Goal: Obtain resource: Obtain resource

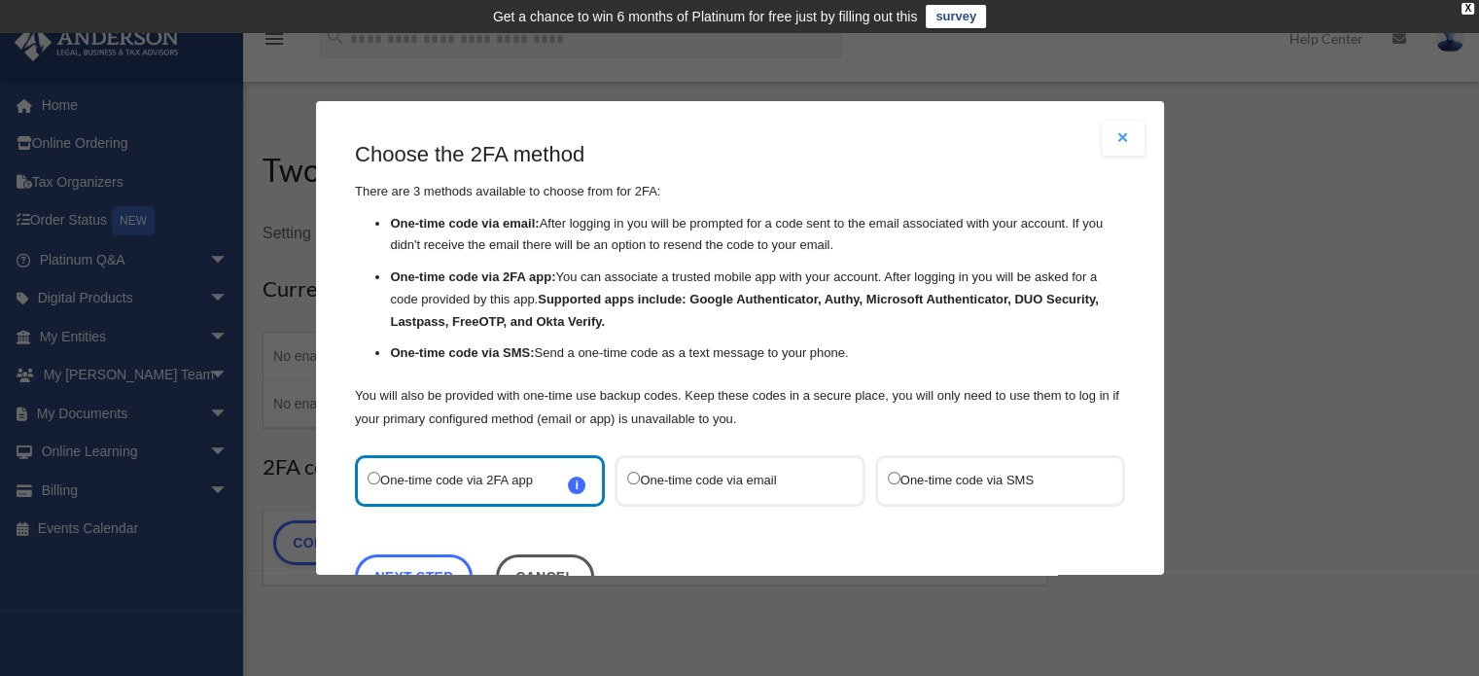
click at [1112, 140] on button "Close modal" at bounding box center [1123, 138] width 43 height 35
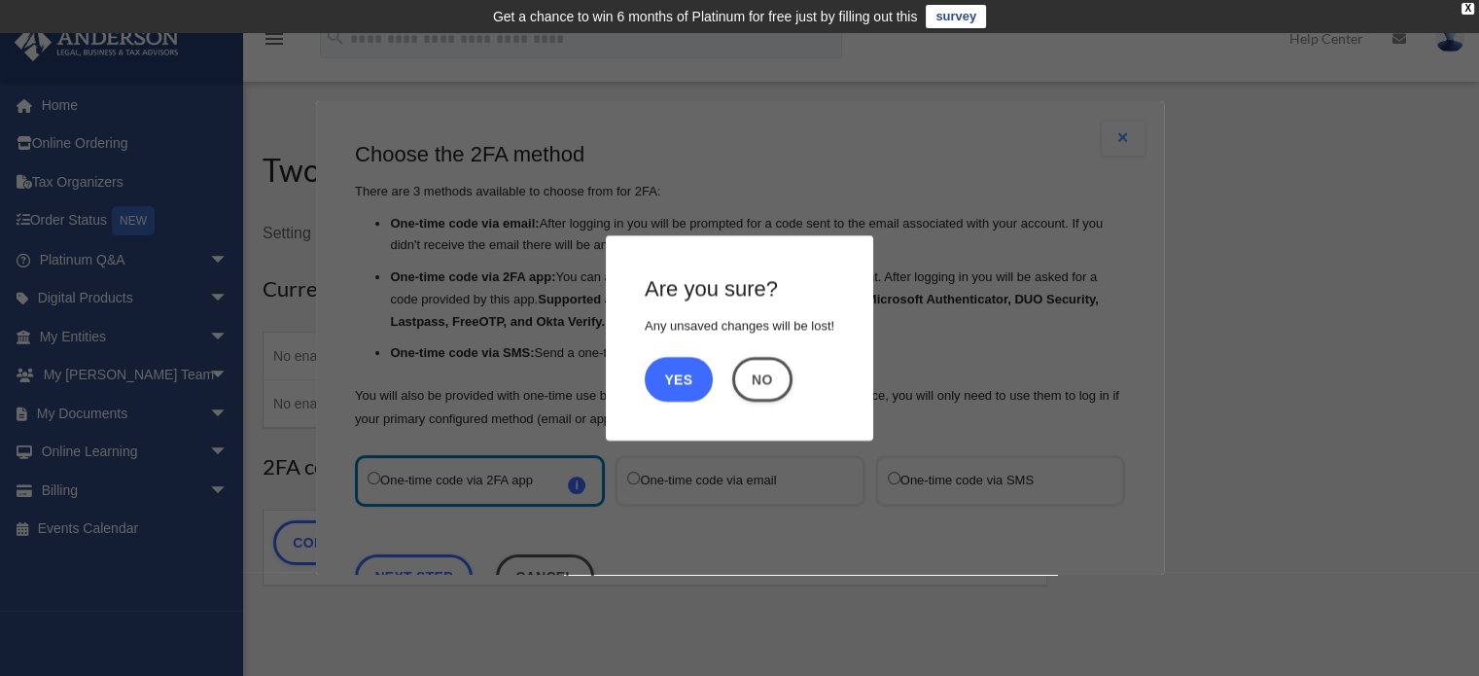
click at [685, 376] on button "Yes" at bounding box center [679, 379] width 68 height 45
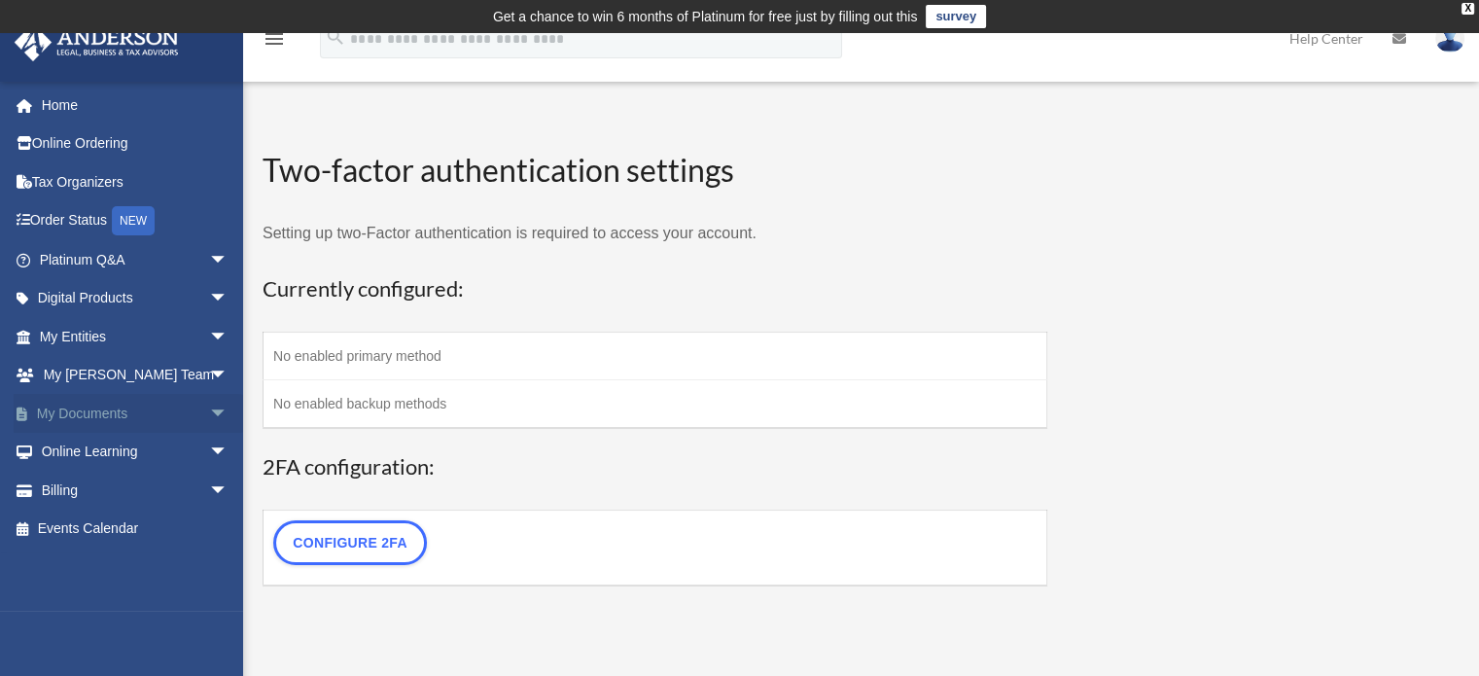
click at [209, 404] on span "arrow_drop_down" at bounding box center [228, 414] width 39 height 40
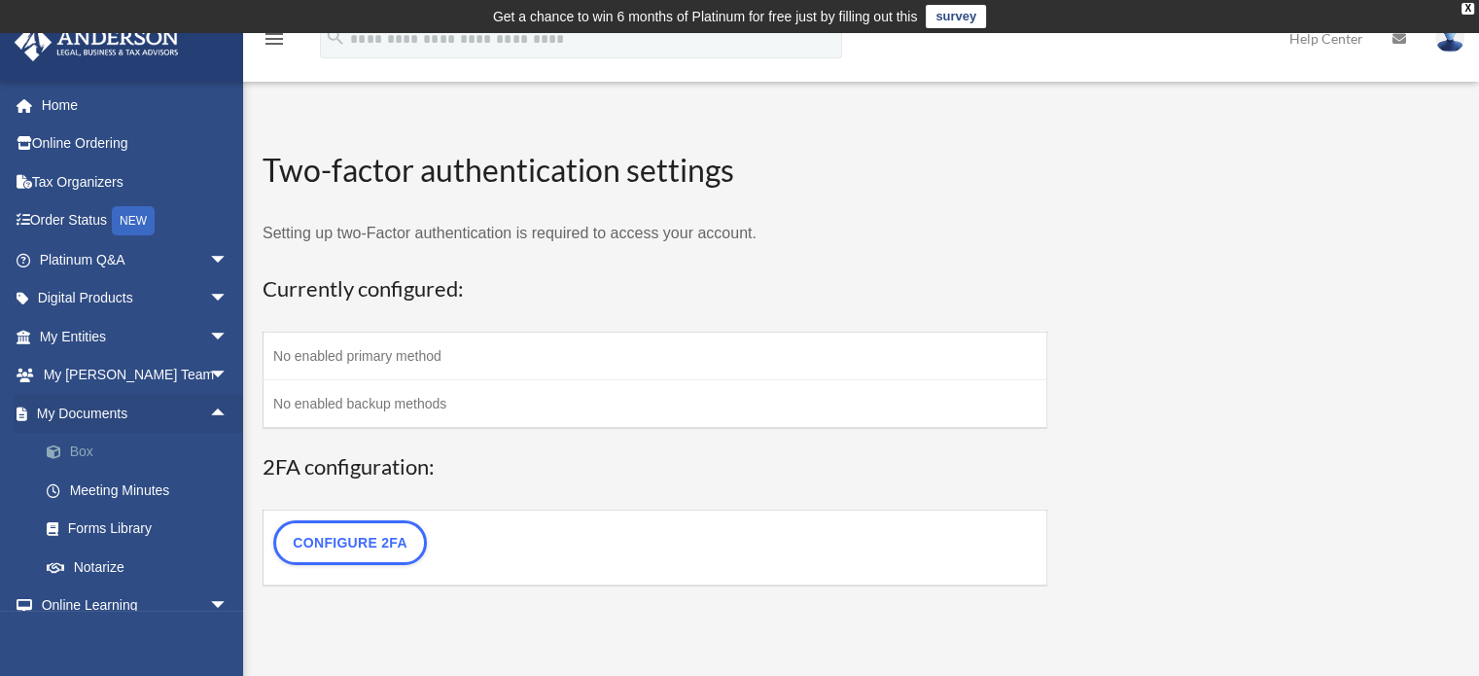
click at [124, 457] on link "Box" at bounding box center [142, 452] width 230 height 39
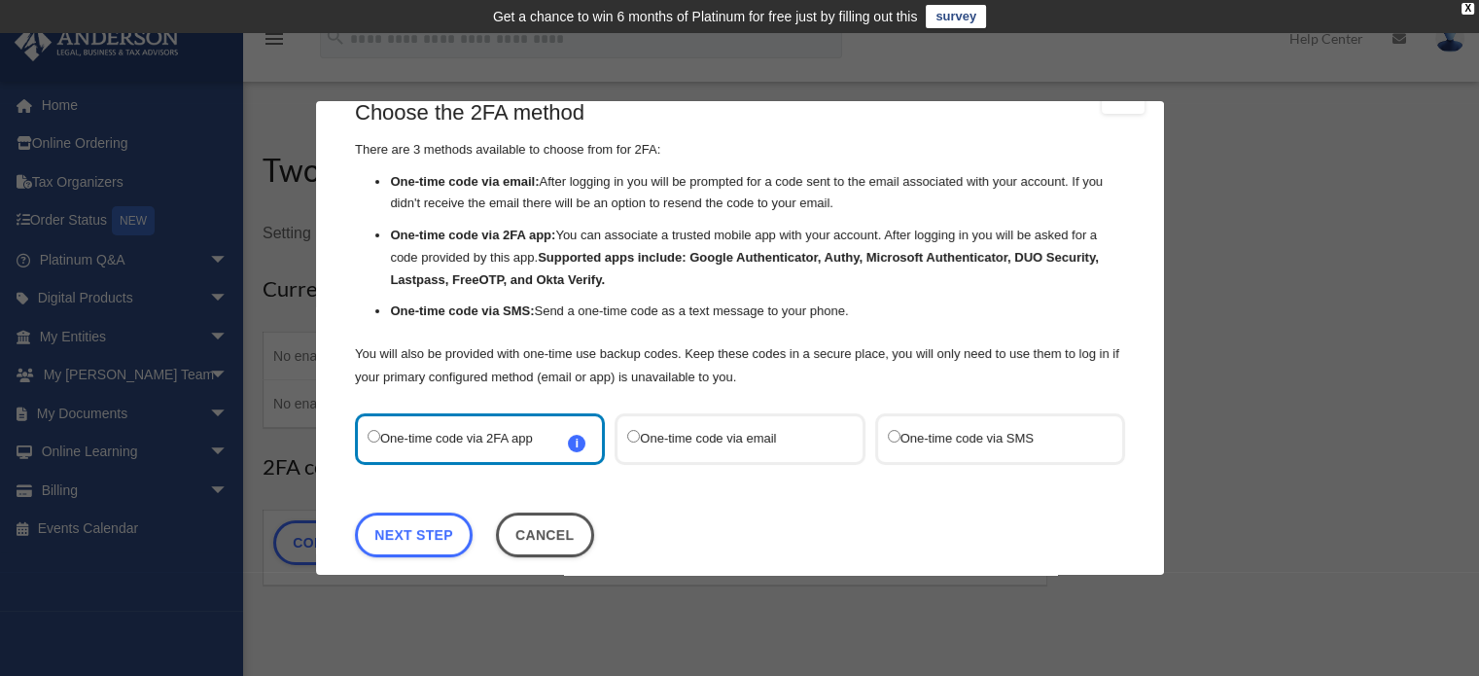
scroll to position [44, 0]
click at [911, 437] on label "One-time code via SMS" at bounding box center [989, 437] width 205 height 26
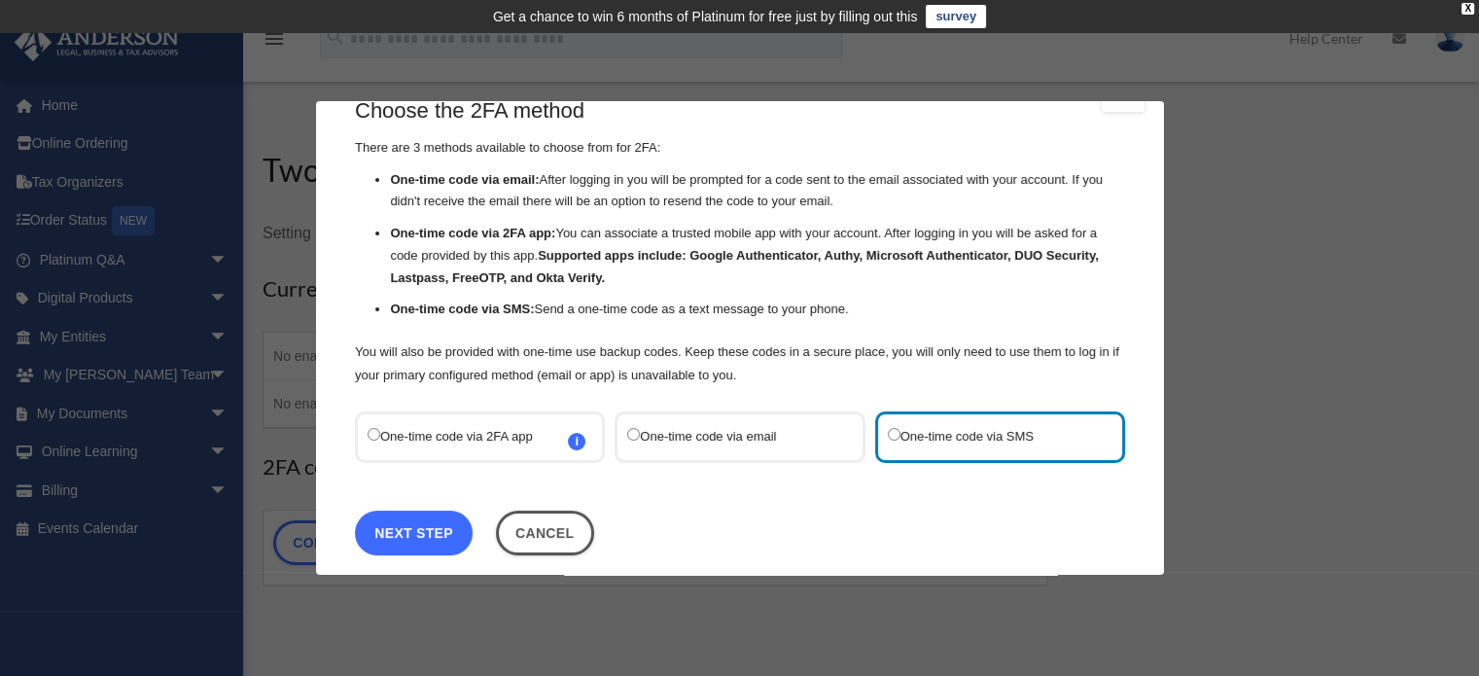
click at [442, 523] on link "Next Step" at bounding box center [414, 532] width 118 height 45
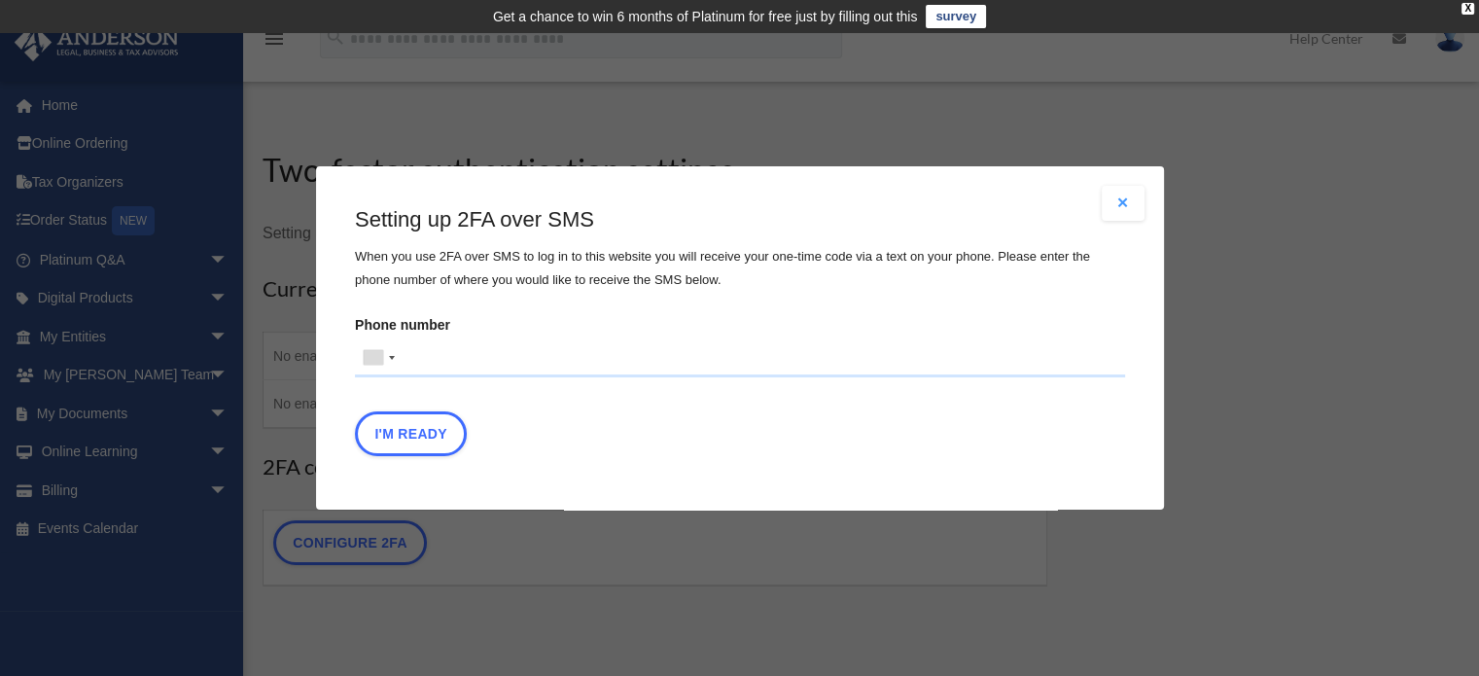
click at [494, 357] on input "Phone number United States +1 United Kingdom +44 Afghanistan (‫افغانستان‬‎) +93…" at bounding box center [740, 357] width 770 height 39
type input "**********"
click at [430, 437] on button "I'm Ready" at bounding box center [411, 433] width 112 height 45
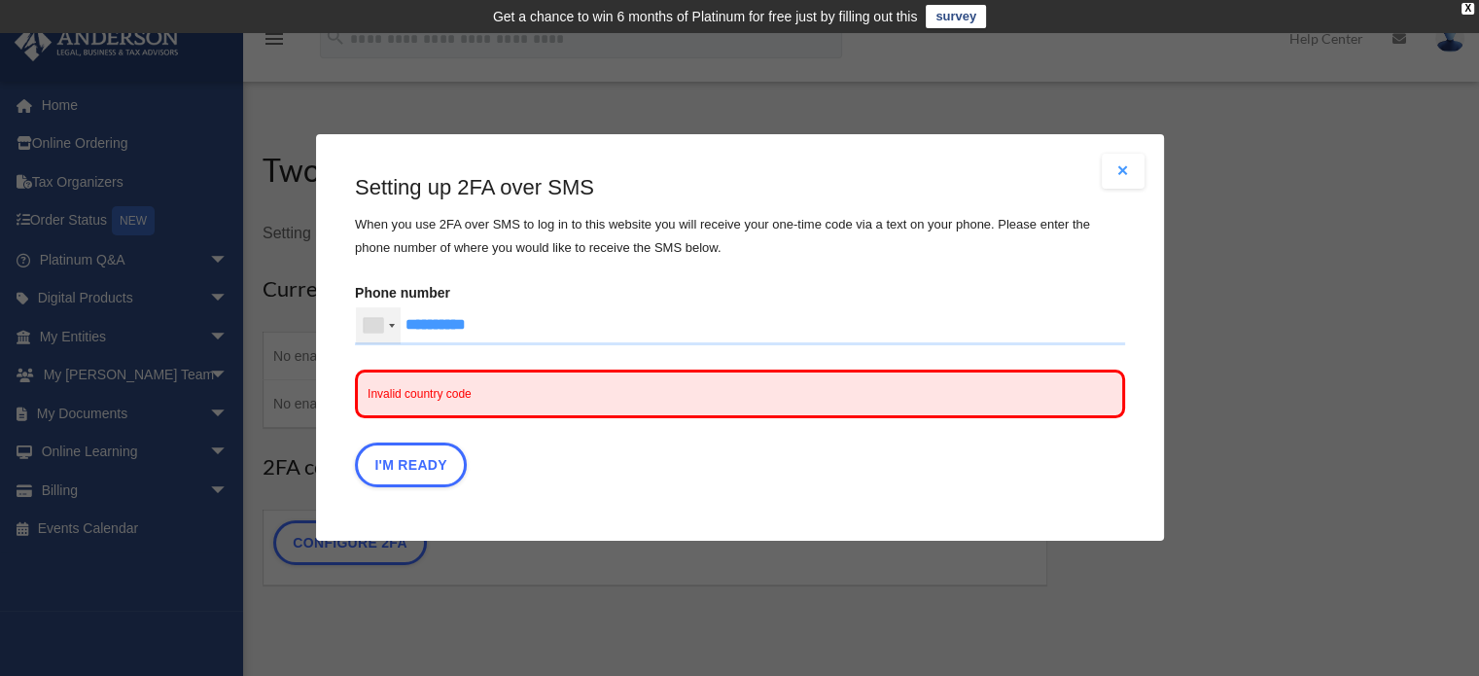
click at [387, 324] on div at bounding box center [378, 325] width 45 height 37
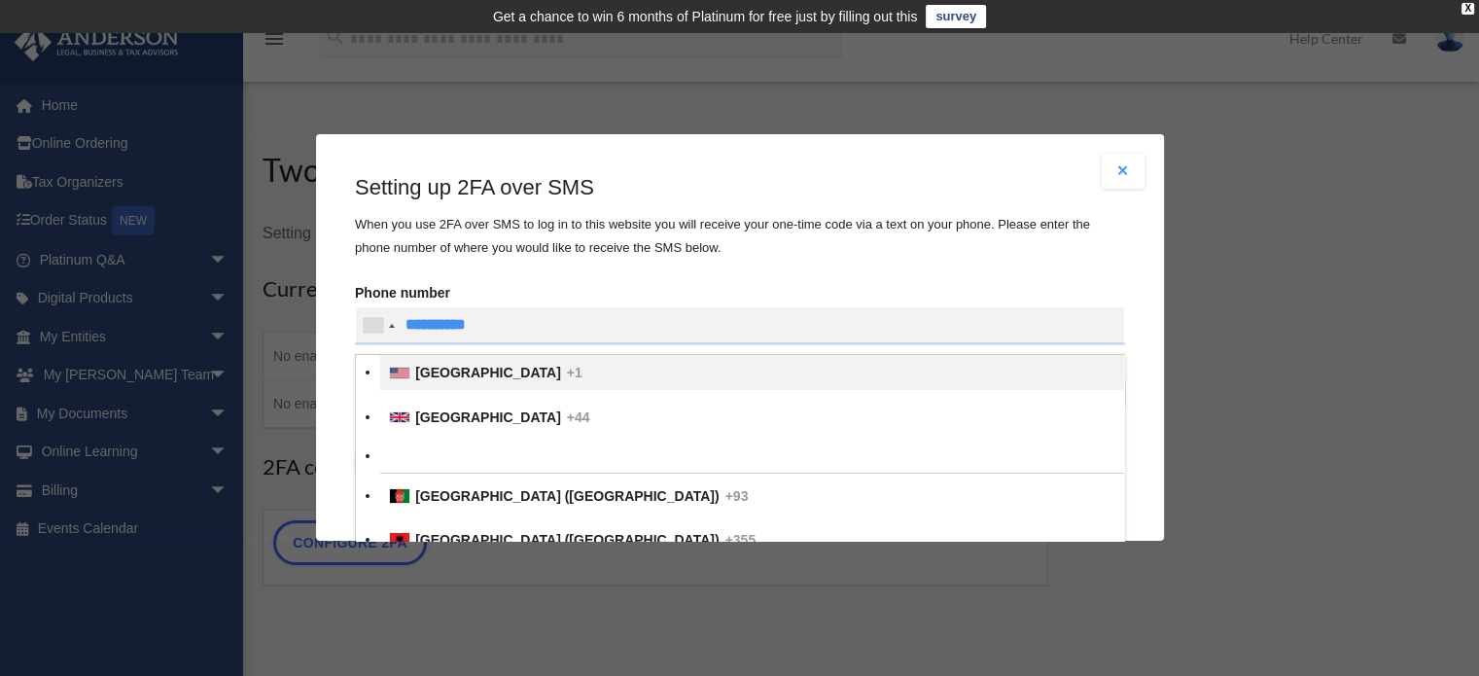
click at [451, 365] on li "United States +1" at bounding box center [752, 373] width 744 height 35
click at [0, 0] on input "text" at bounding box center [0, 0] width 0 height 0
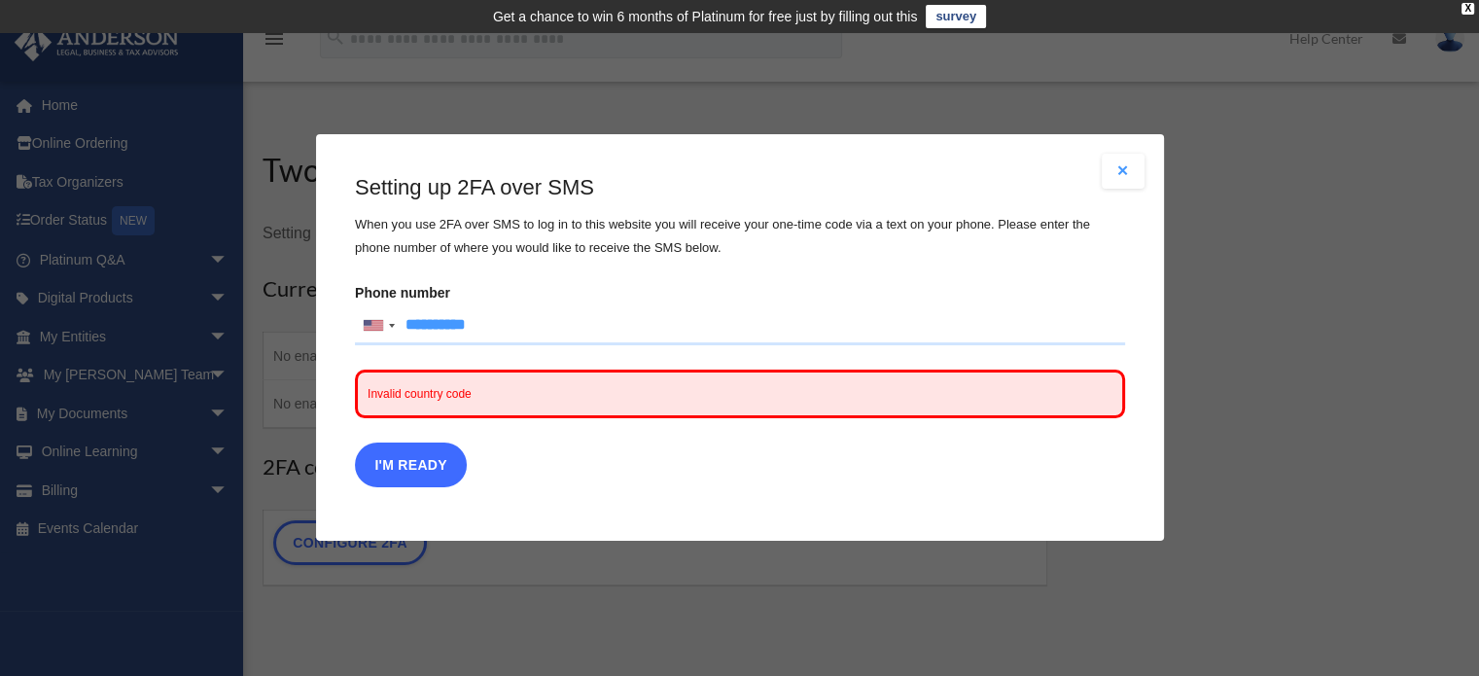
click at [424, 454] on button "I'm Ready" at bounding box center [411, 465] width 112 height 45
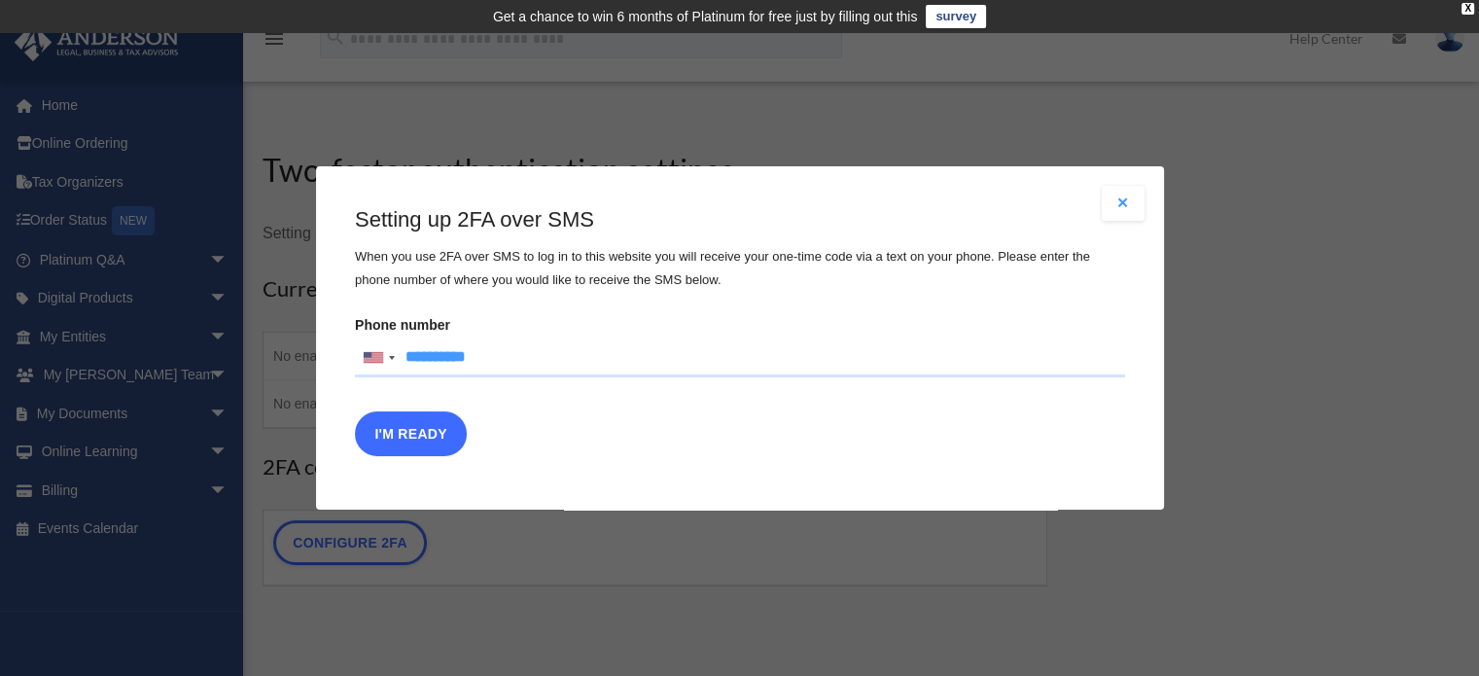
click at [431, 424] on button "I'm Ready" at bounding box center [411, 433] width 112 height 45
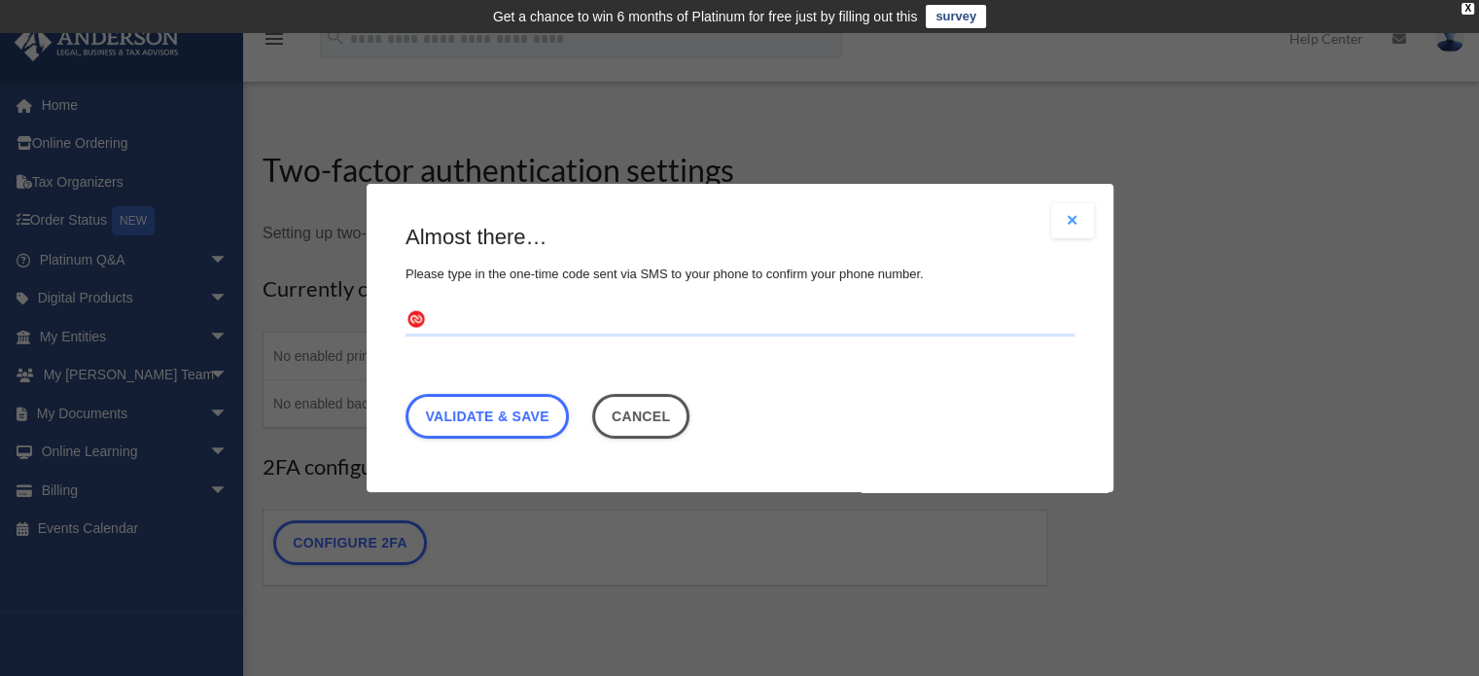
click at [709, 321] on input "text" at bounding box center [739, 320] width 669 height 31
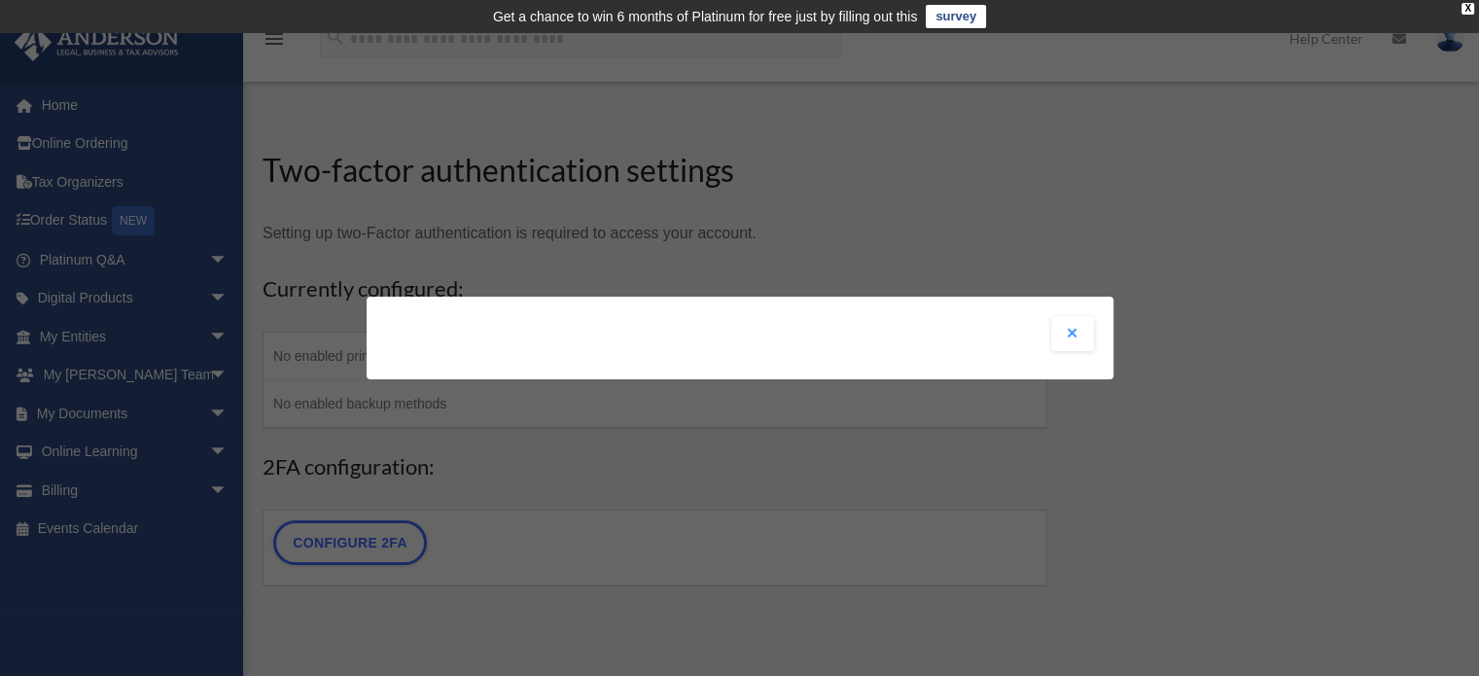
click at [874, 414] on div "Are you sure? Any unsaved changes will be lost! Yes No Choose the 2FA method Th…" at bounding box center [739, 338] width 1479 height 676
click at [1070, 336] on button "Close modal" at bounding box center [1072, 333] width 43 height 35
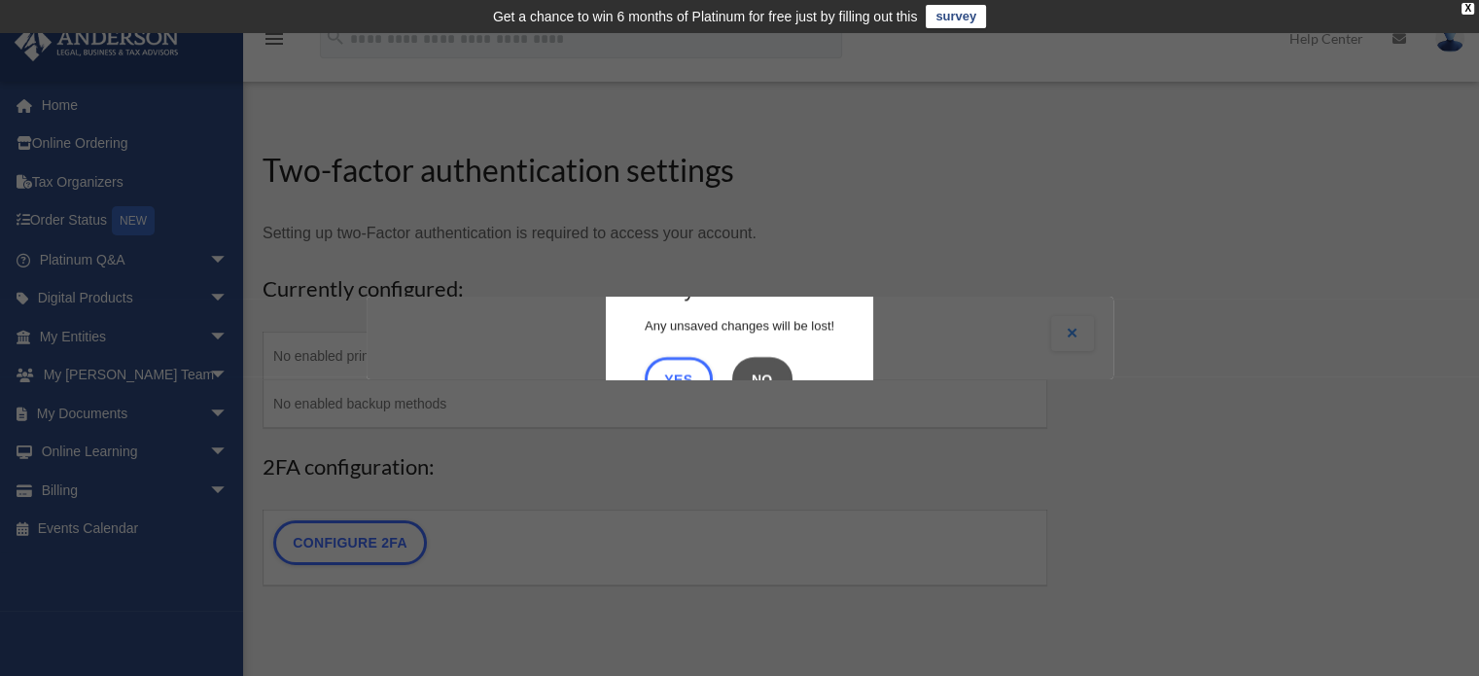
click at [775, 372] on button "No" at bounding box center [762, 379] width 60 height 45
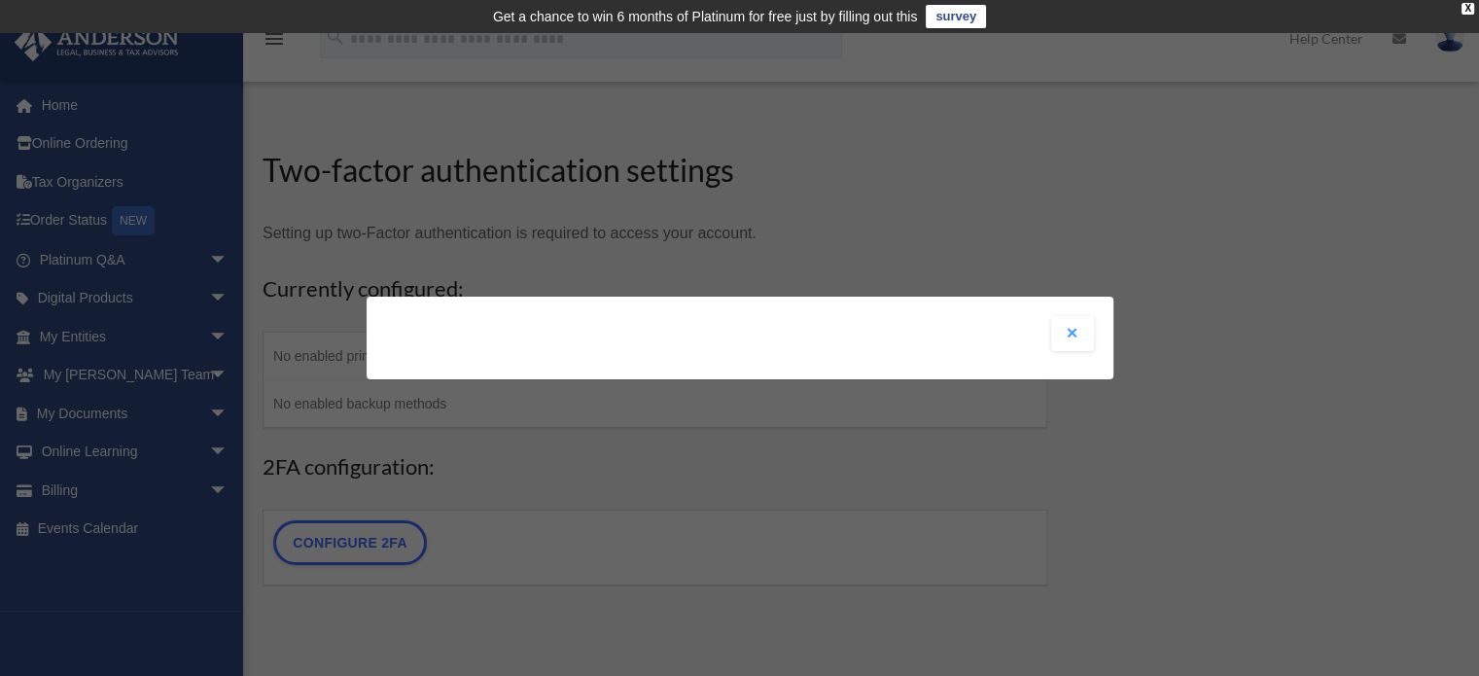
drag, startPoint x: 564, startPoint y: 300, endPoint x: 475, endPoint y: 337, distance: 95.9
click at [475, 337] on div "Are you sure? Any unsaved changes will be lost! Yes No Choose the 2FA method Th…" at bounding box center [740, 338] width 747 height 83
click at [1068, 328] on button "Close modal" at bounding box center [1072, 333] width 43 height 35
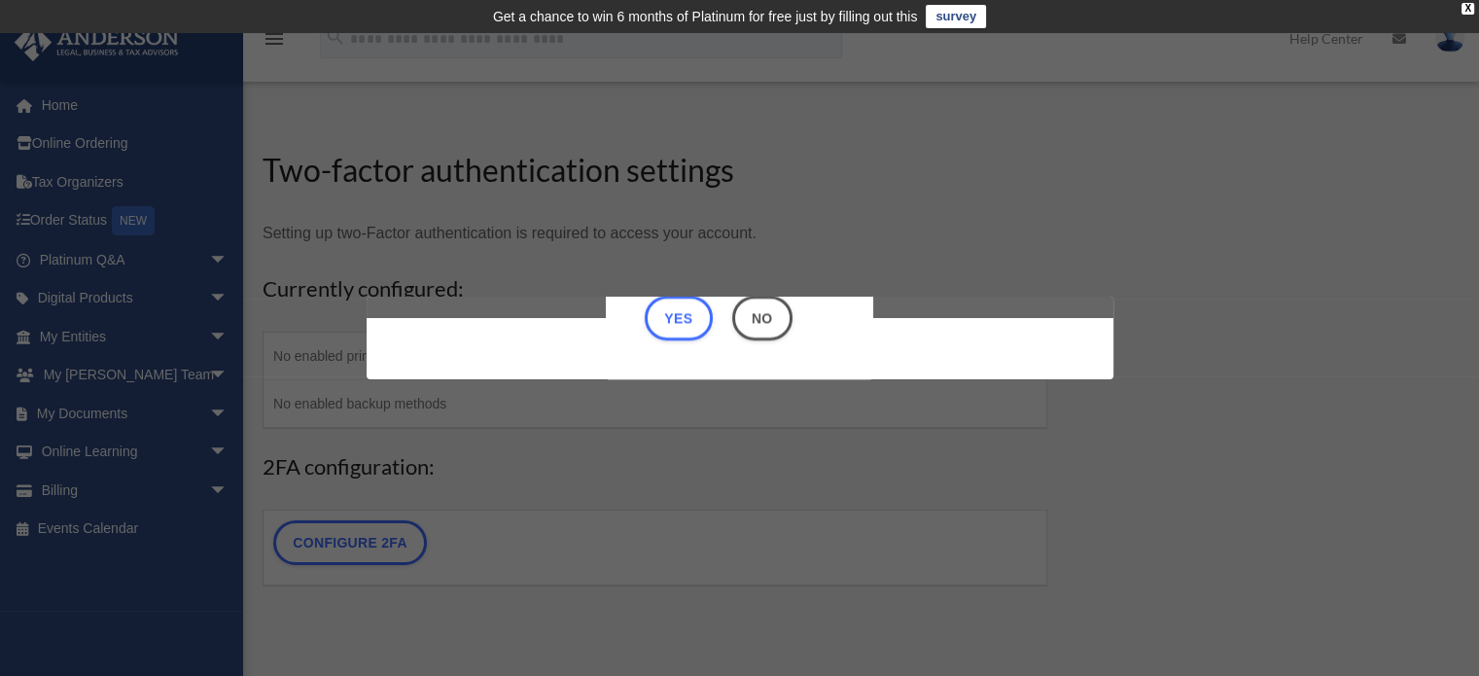
scroll to position [60, 0]
click at [661, 326] on button "Yes" at bounding box center [679, 319] width 68 height 45
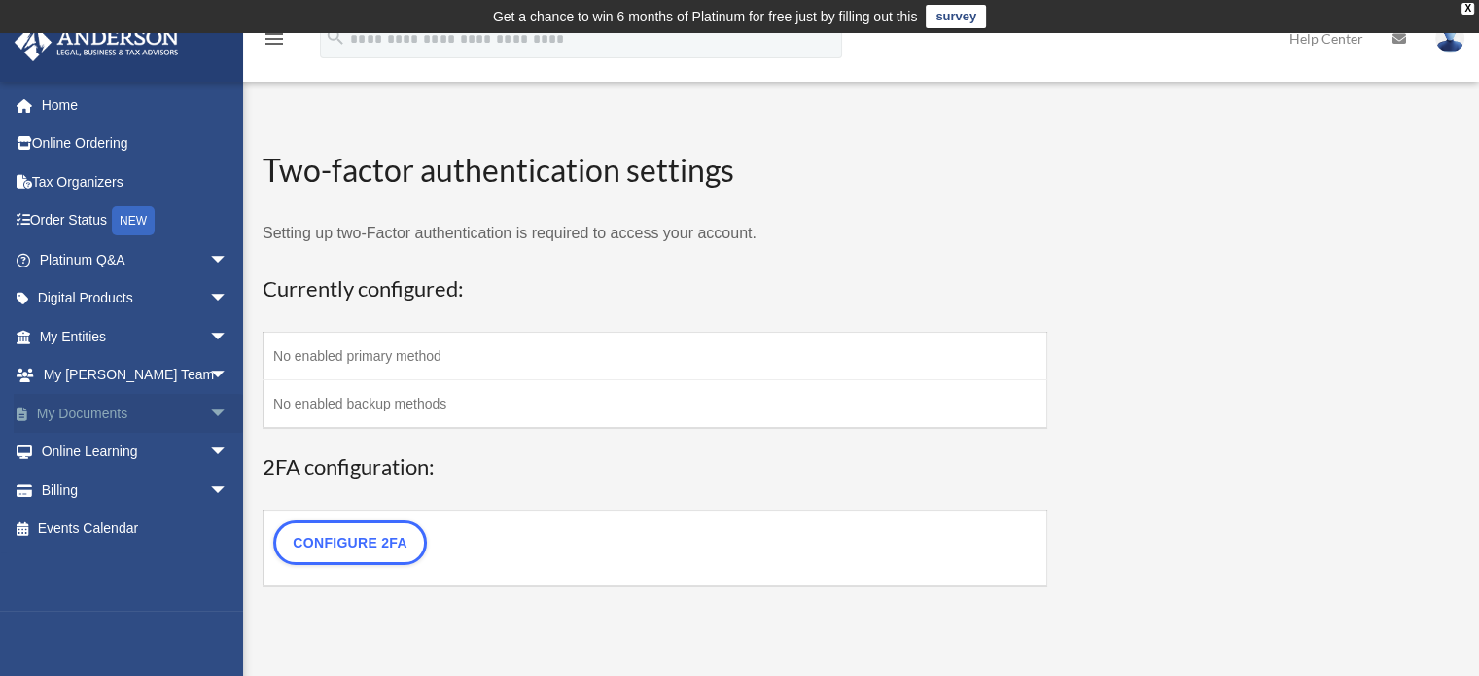
click at [209, 397] on span "arrow_drop_down" at bounding box center [228, 414] width 39 height 40
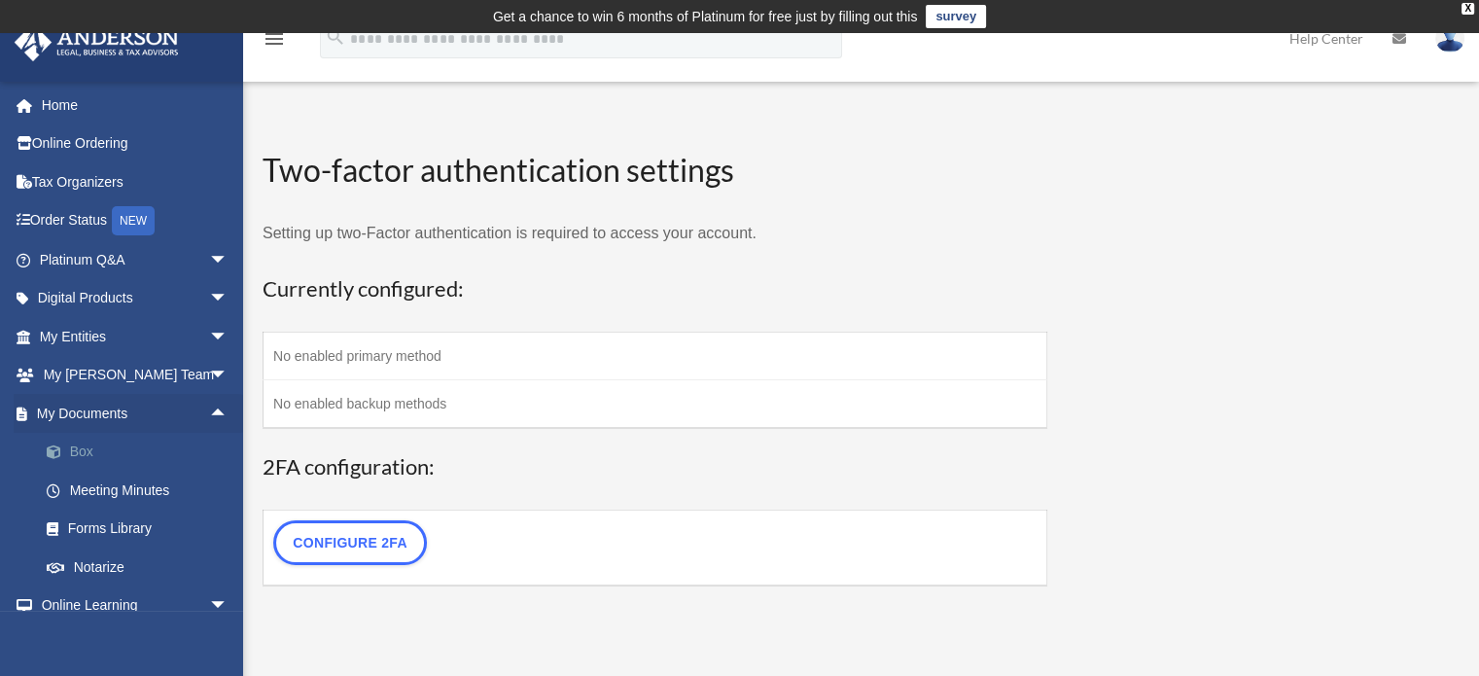
click at [154, 448] on link "Box" at bounding box center [142, 452] width 230 height 39
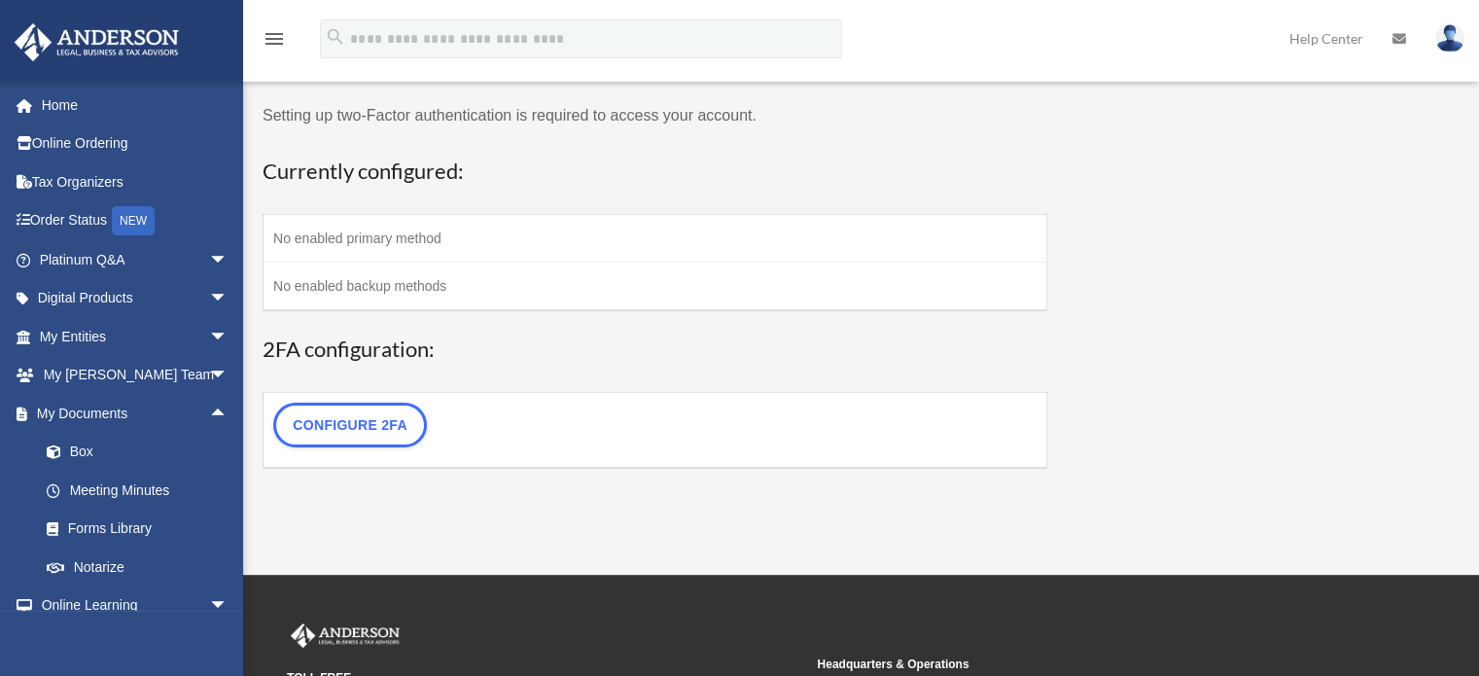
scroll to position [154, 0]
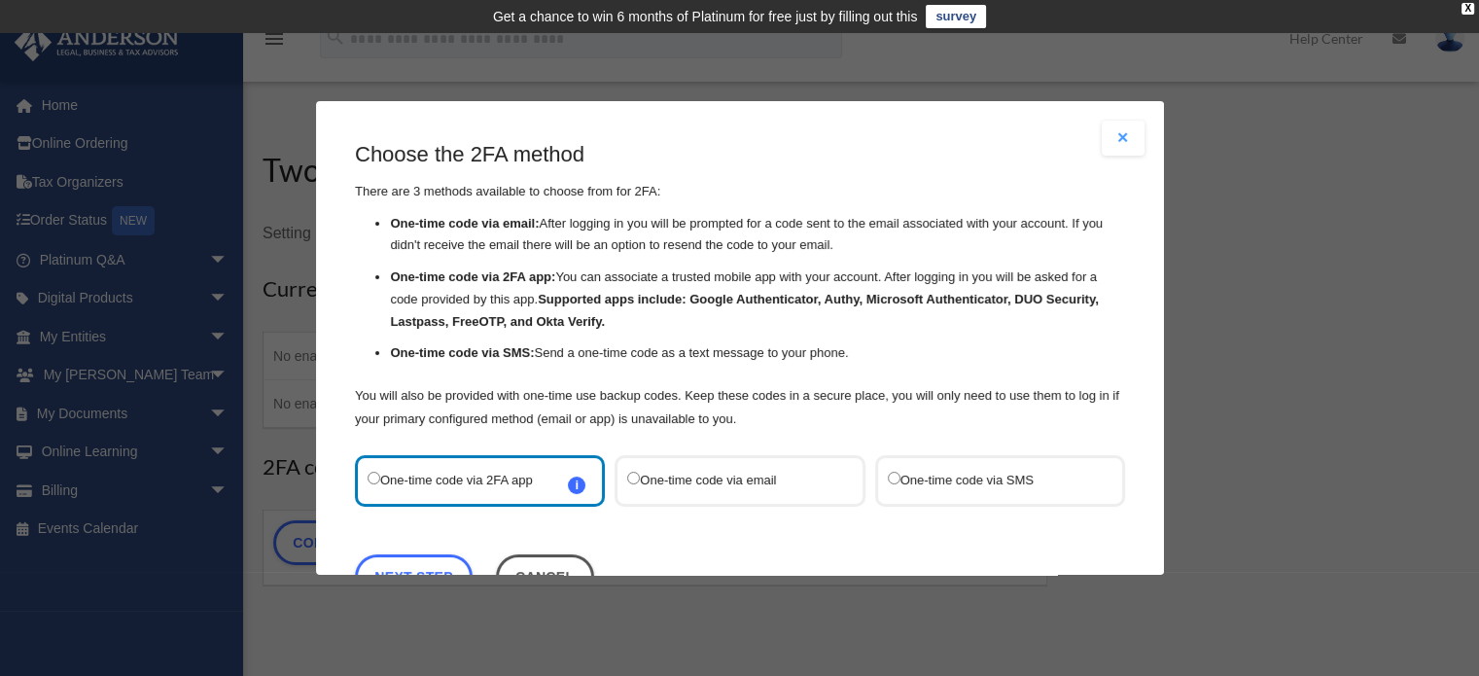
click at [920, 478] on label "One-time code via SMS" at bounding box center [989, 481] width 205 height 26
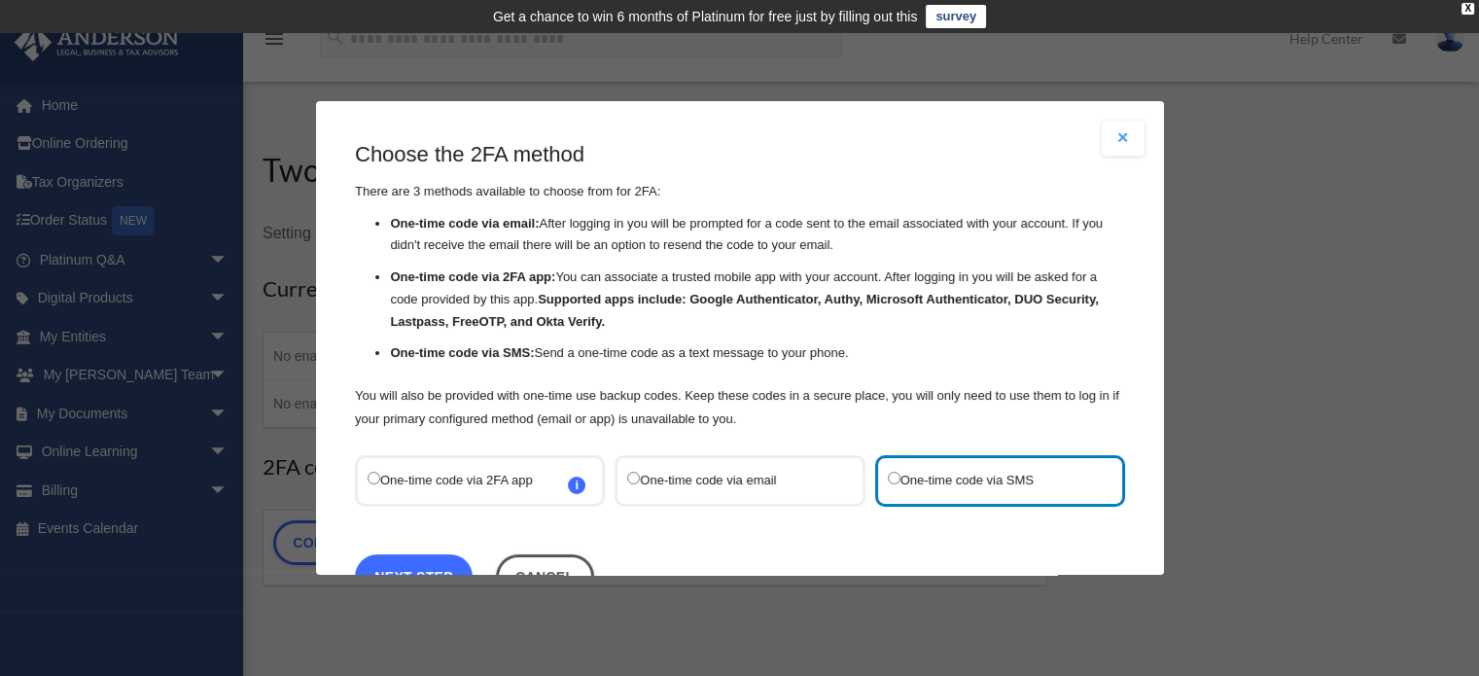
click at [433, 562] on link "Next Step" at bounding box center [414, 576] width 118 height 45
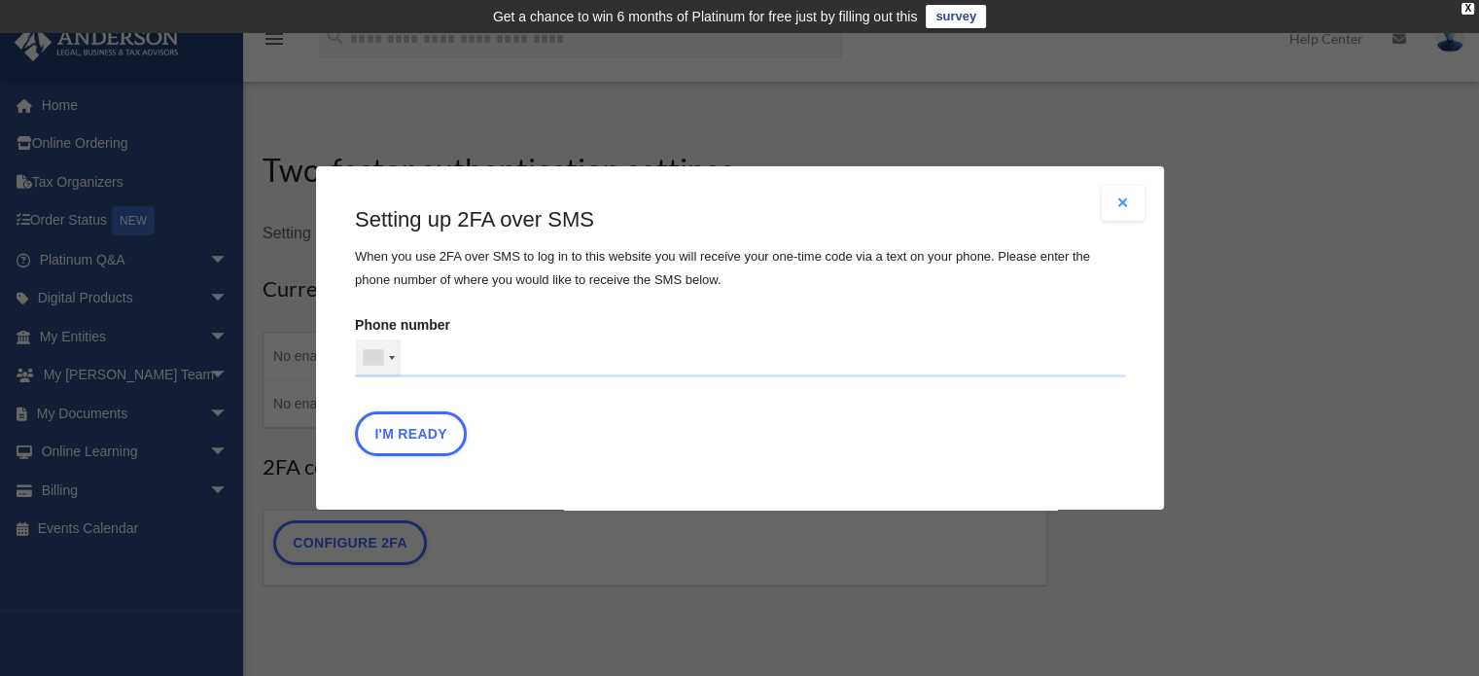
click at [384, 357] on div at bounding box center [378, 357] width 45 height 37
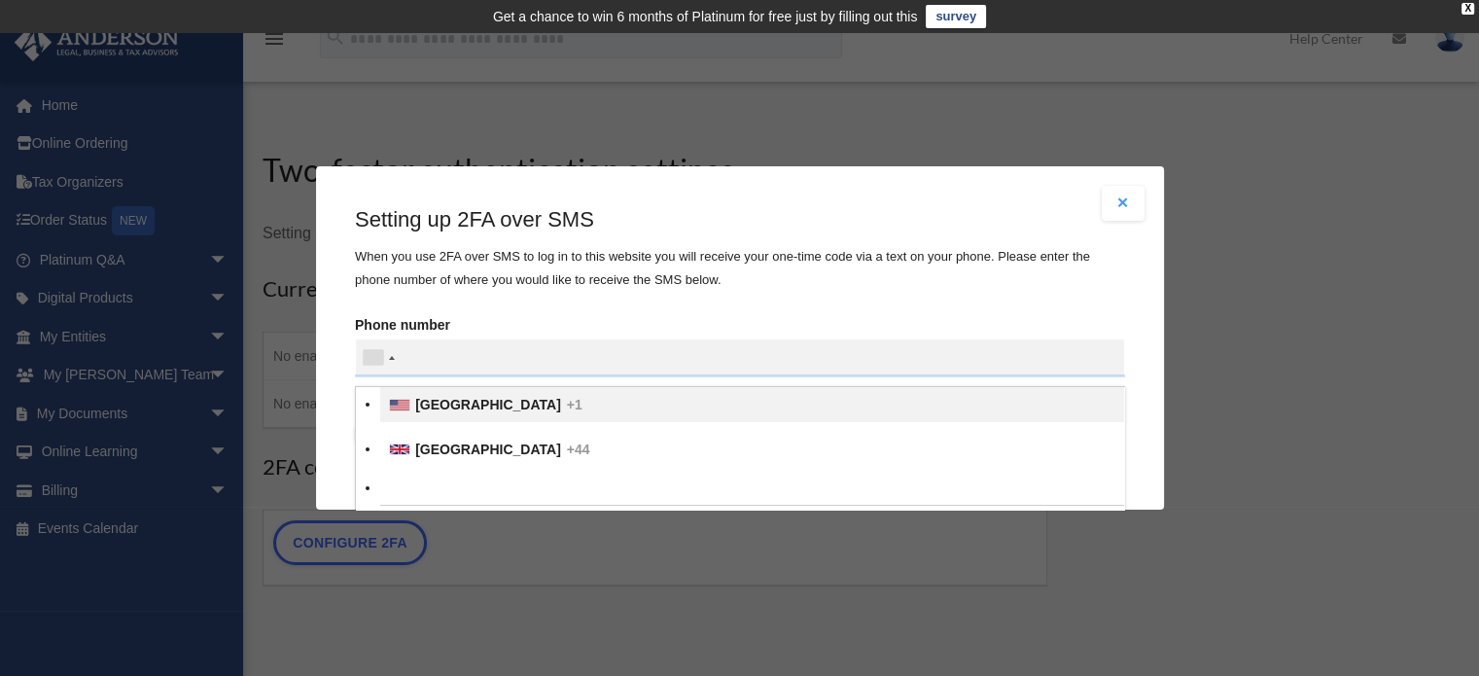
click at [404, 400] on div "List of countries" at bounding box center [399, 405] width 19 height 11
click at [0, 0] on input "text" at bounding box center [0, 0] width 0 height 0
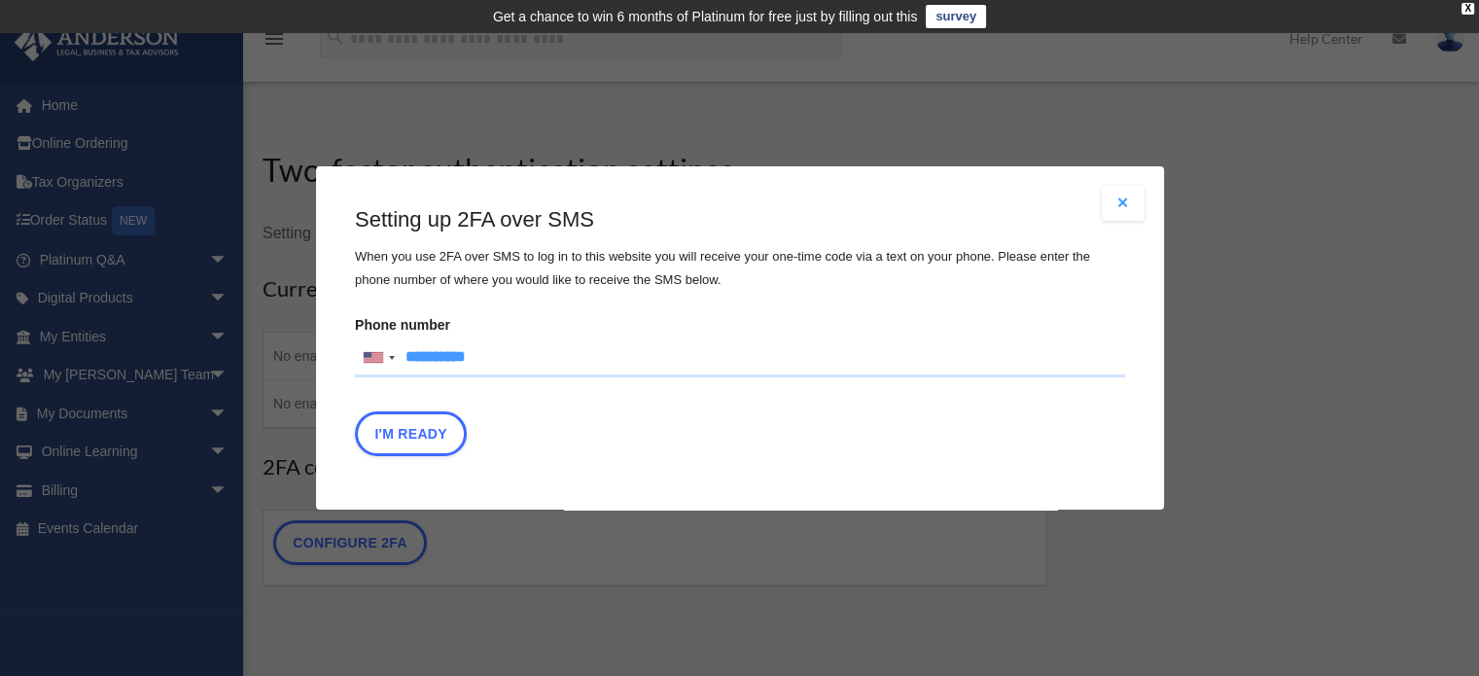
type input "**********"
click at [701, 411] on div "Setting up 2FA over SMS When you use 2FA over SMS to log in to this website you…" at bounding box center [740, 335] width 770 height 261
click at [405, 434] on button "I'm Ready" at bounding box center [411, 433] width 112 height 45
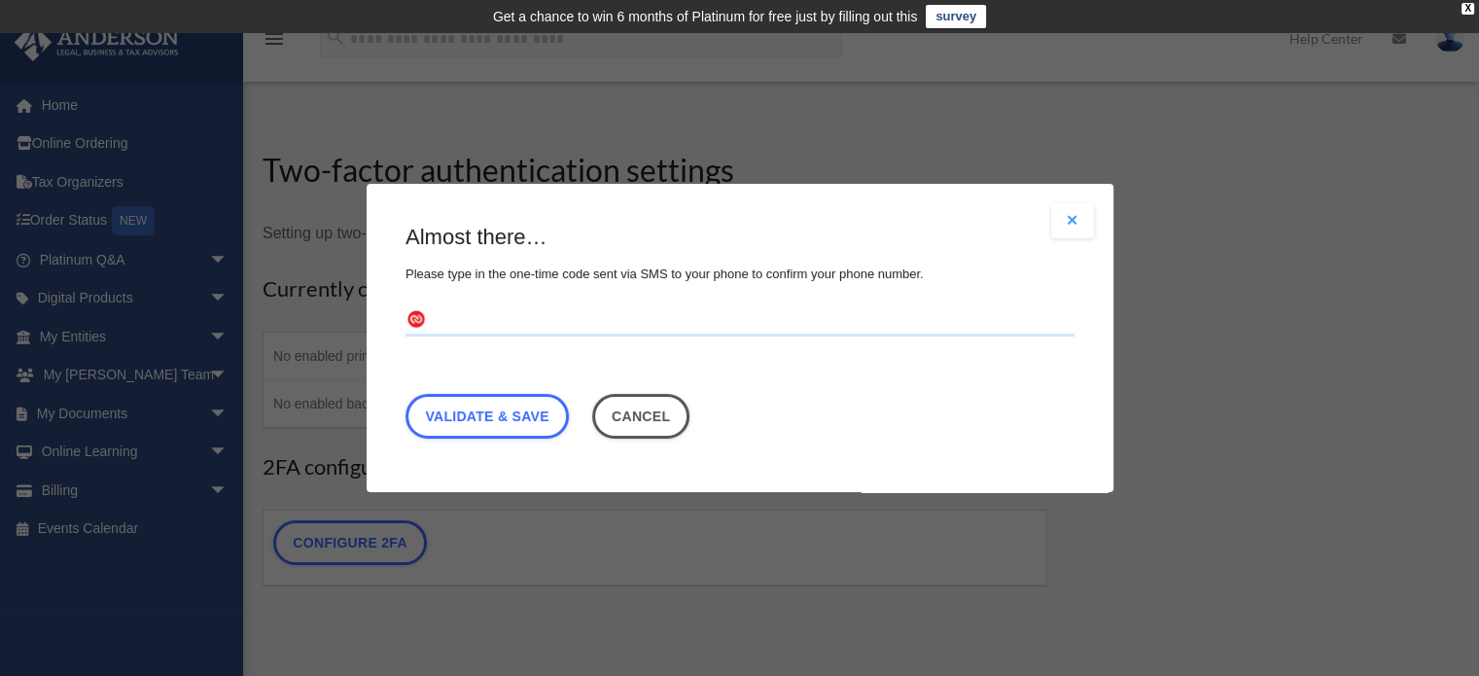
click at [541, 317] on input "text" at bounding box center [739, 320] width 669 height 31
type input "******"
click at [515, 414] on link "Validate & Save" at bounding box center [486, 416] width 163 height 45
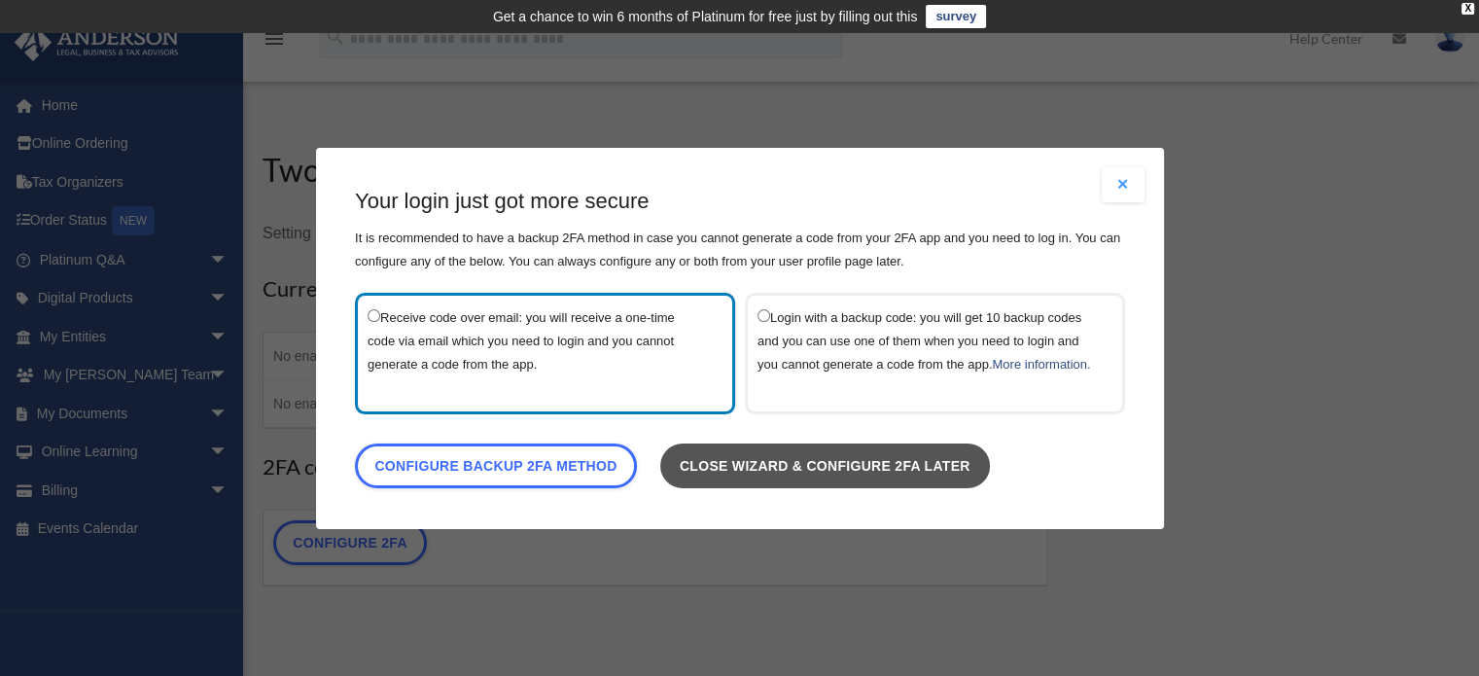
click at [806, 472] on link "Close wizard & configure 2FA later" at bounding box center [824, 464] width 330 height 45
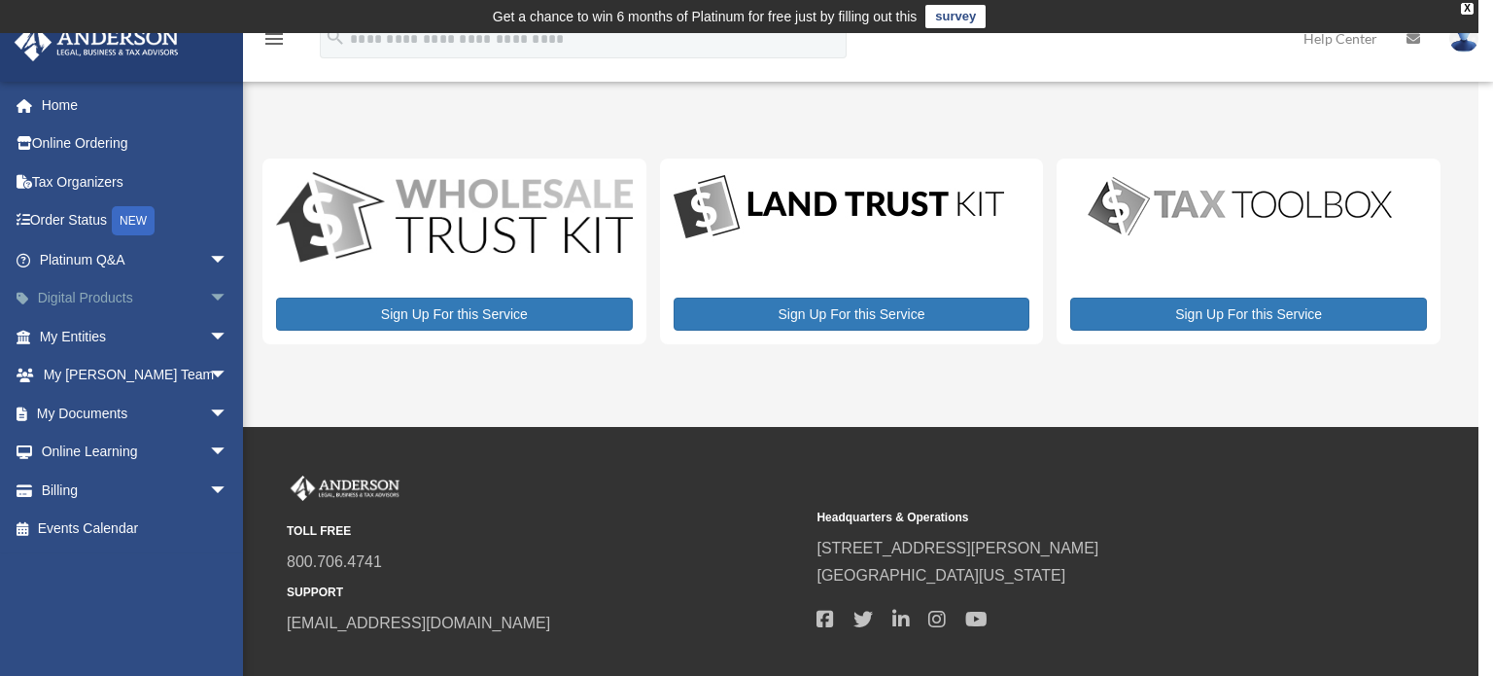
click at [209, 308] on span "arrow_drop_down" at bounding box center [228, 299] width 39 height 40
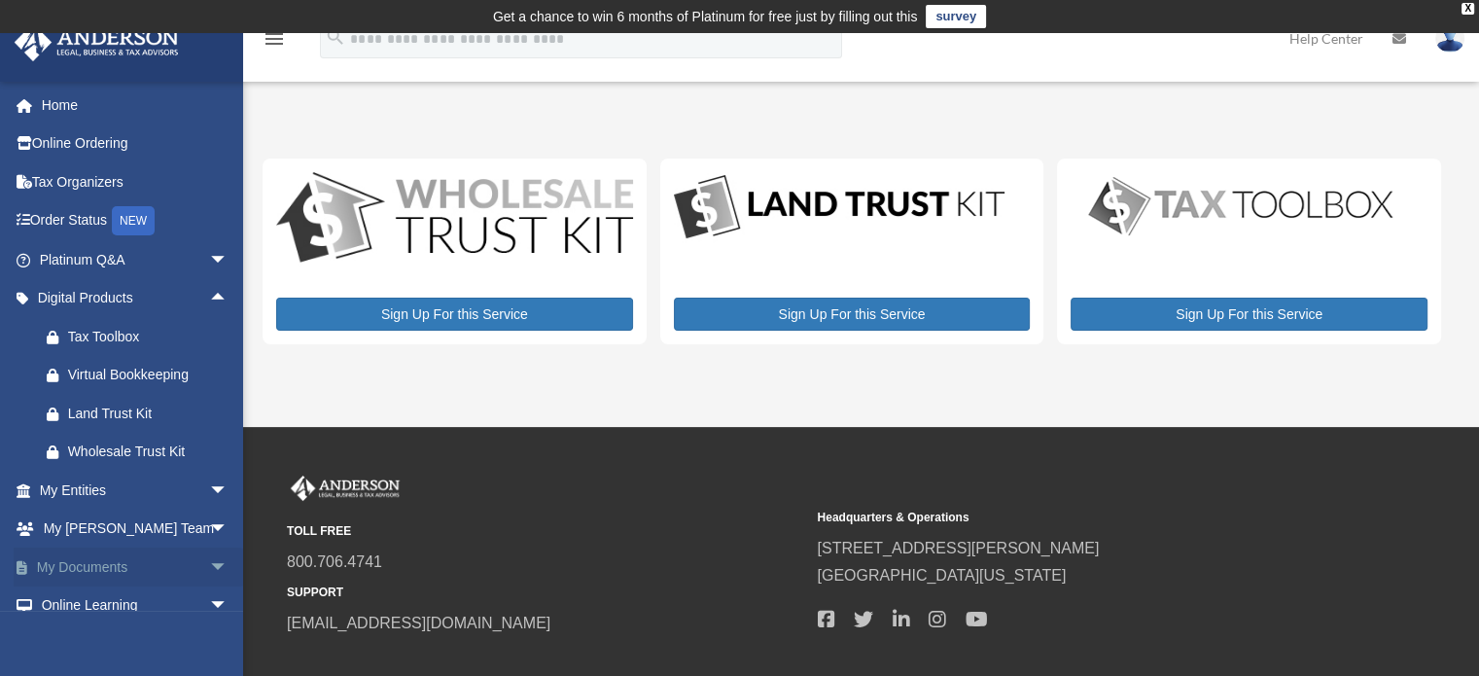
click at [209, 555] on span "arrow_drop_down" at bounding box center [228, 567] width 39 height 40
click at [122, 590] on link "Box" at bounding box center [142, 605] width 230 height 39
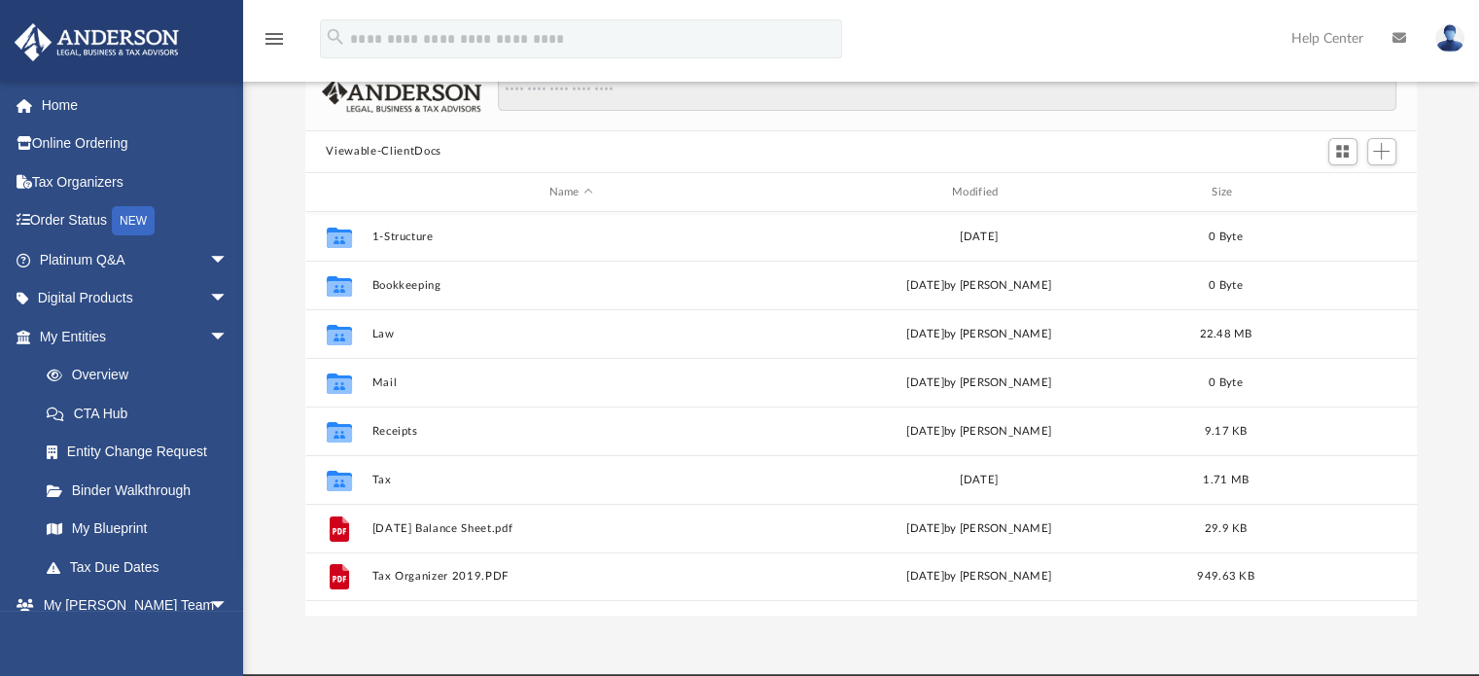
scroll to position [160, 0]
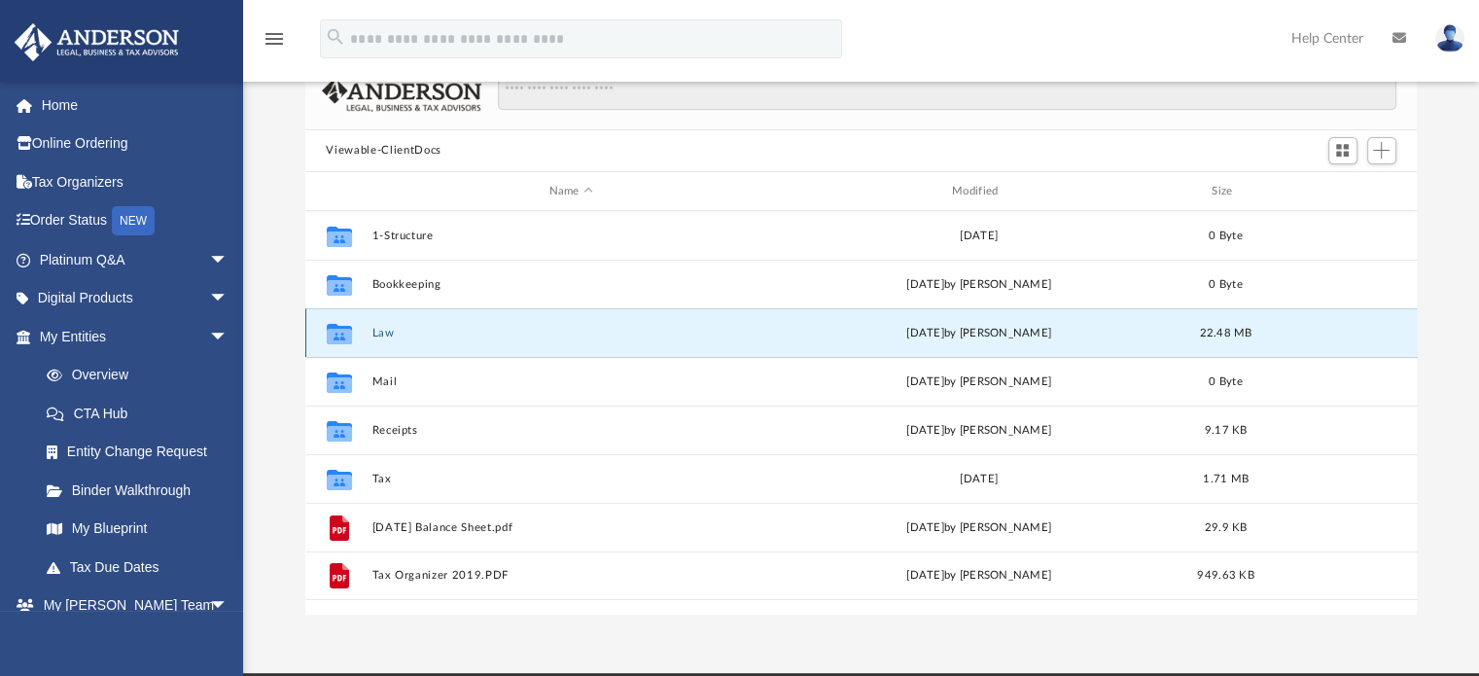
click at [385, 332] on button "Law" at bounding box center [570, 333] width 399 height 13
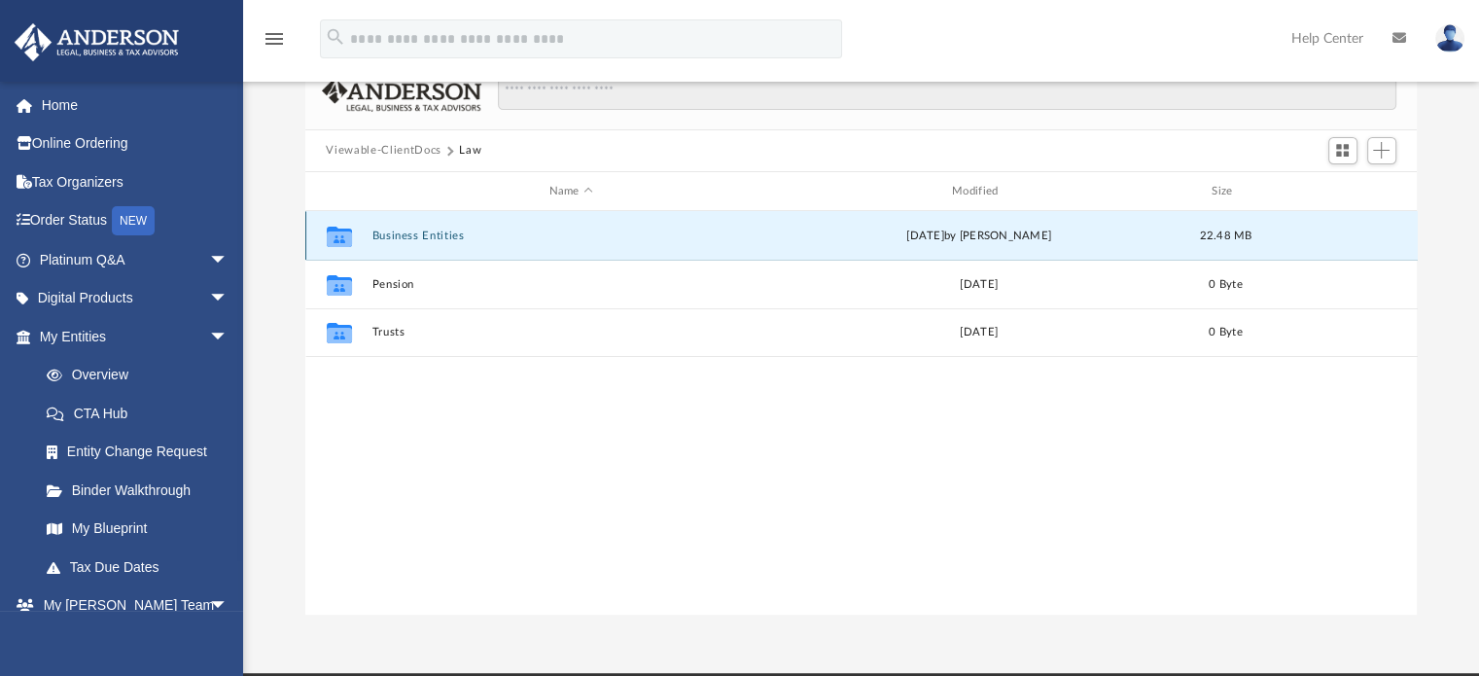
click at [393, 233] on button "Business Entities" at bounding box center [570, 235] width 399 height 13
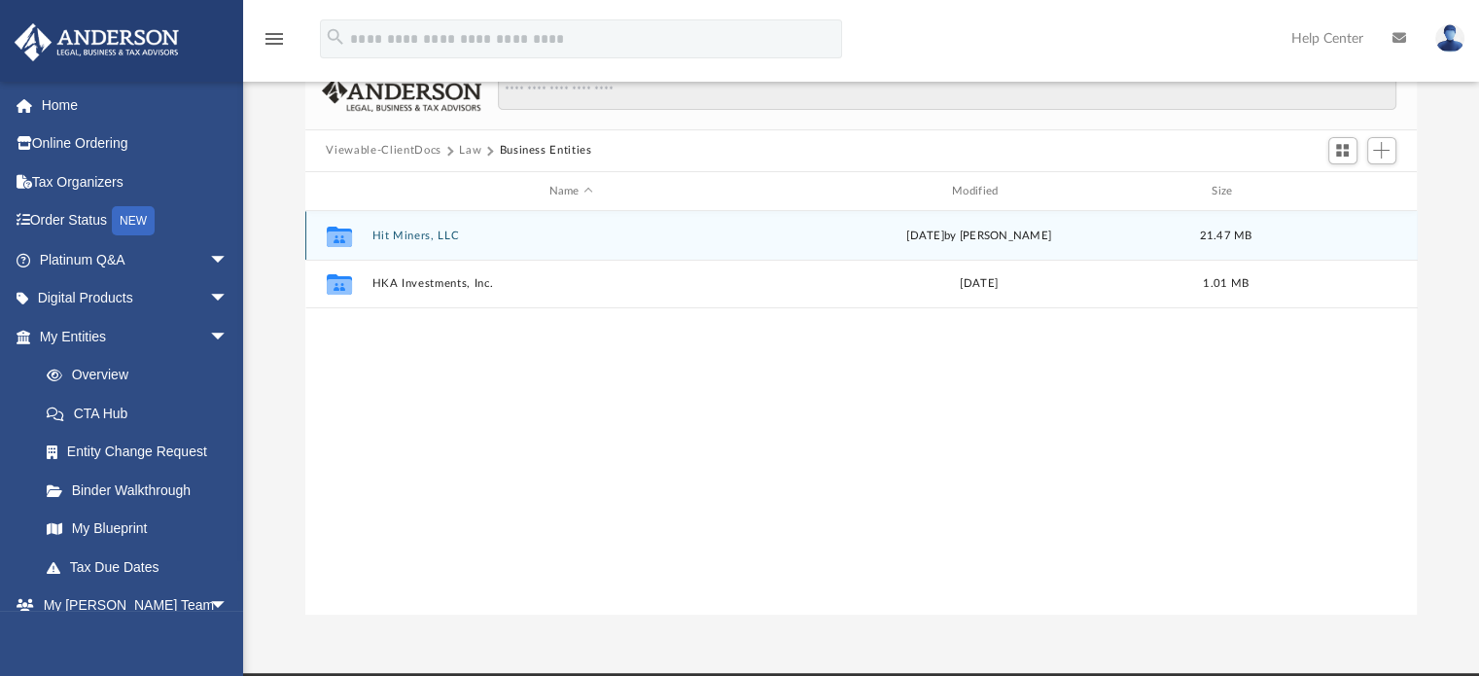
click at [393, 233] on button "Hit Miners, LLC" at bounding box center [570, 235] width 399 height 13
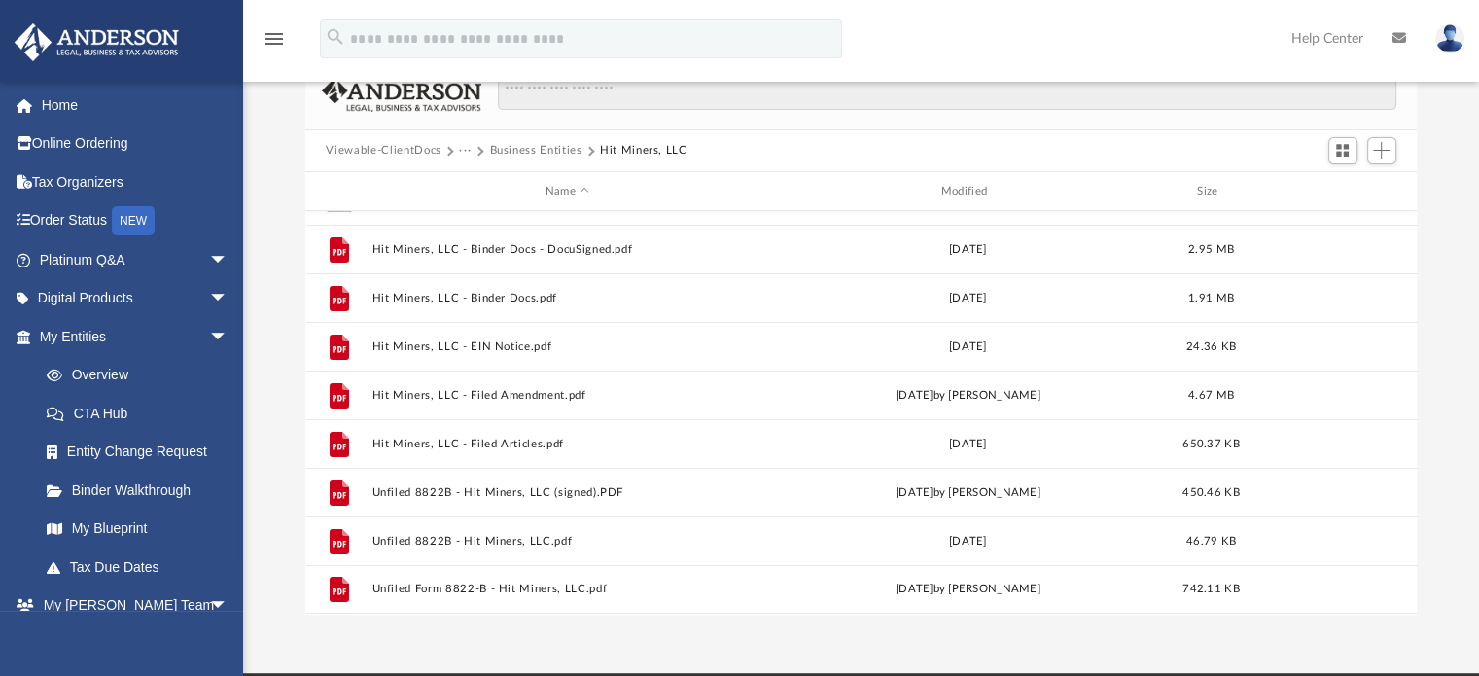
scroll to position [0, 0]
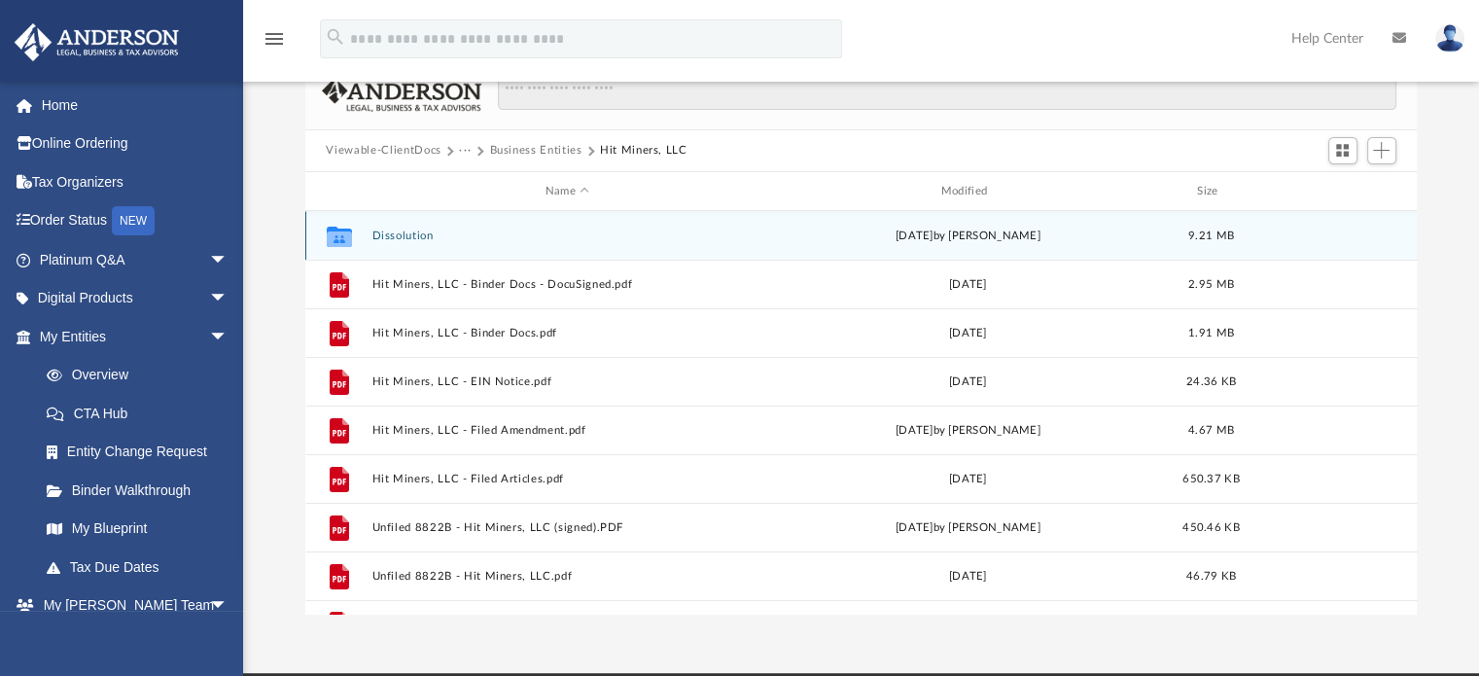
click at [397, 240] on button "Dissolution" at bounding box center [567, 235] width 392 height 13
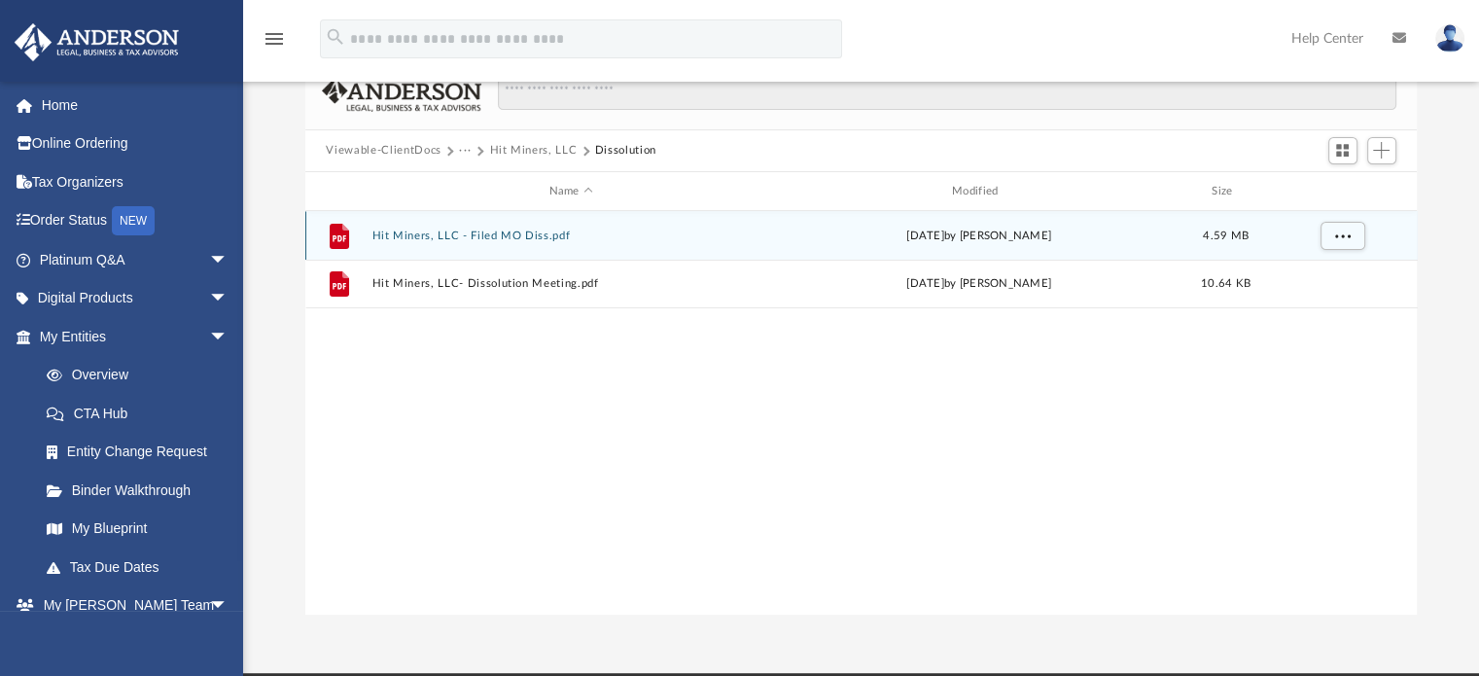
click at [552, 229] on button "Hit Miners, LLC - Filed MO Diss.pdf" at bounding box center [570, 235] width 399 height 13
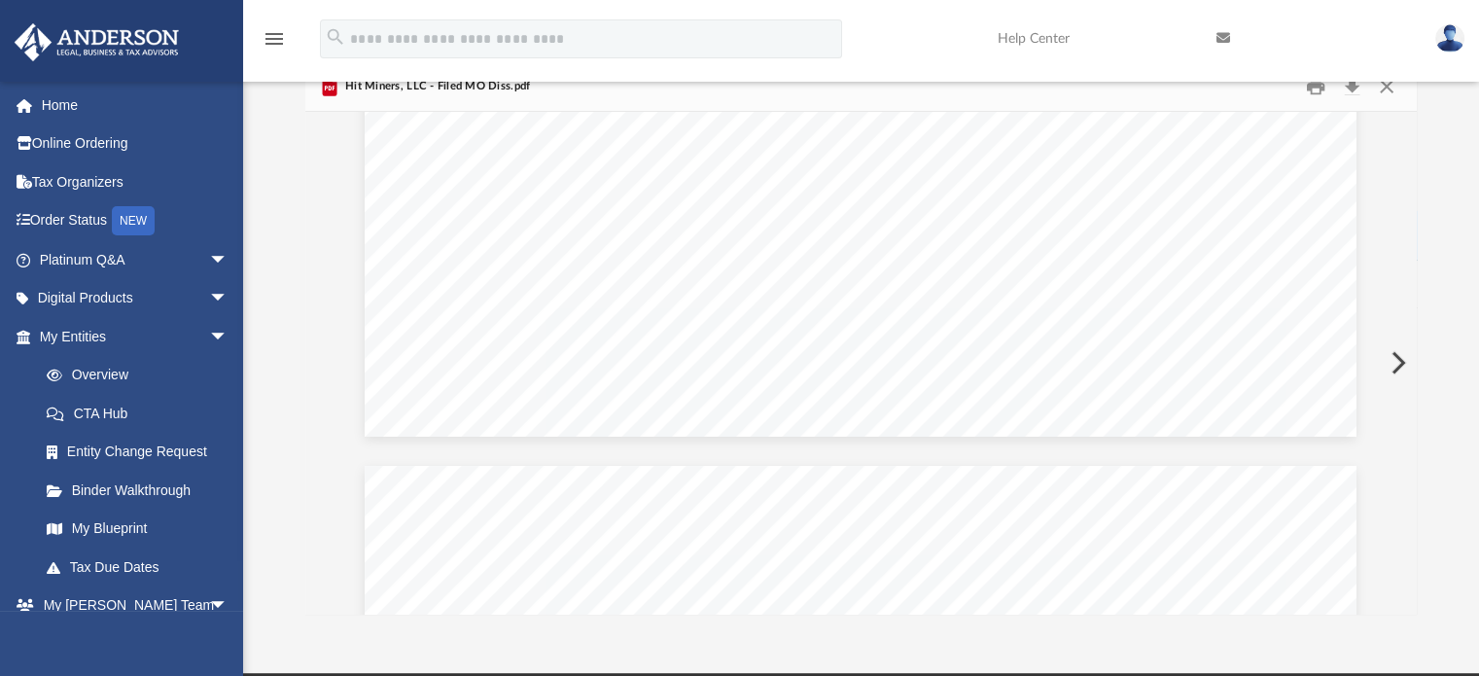
scroll to position [977, 0]
drag, startPoint x: 1408, startPoint y: 355, endPoint x: 1447, endPoint y: 334, distance: 44.4
click at [1447, 334] on div "Difficulty viewing your box folder? You can also access your account directly o…" at bounding box center [861, 303] width 1236 height 621
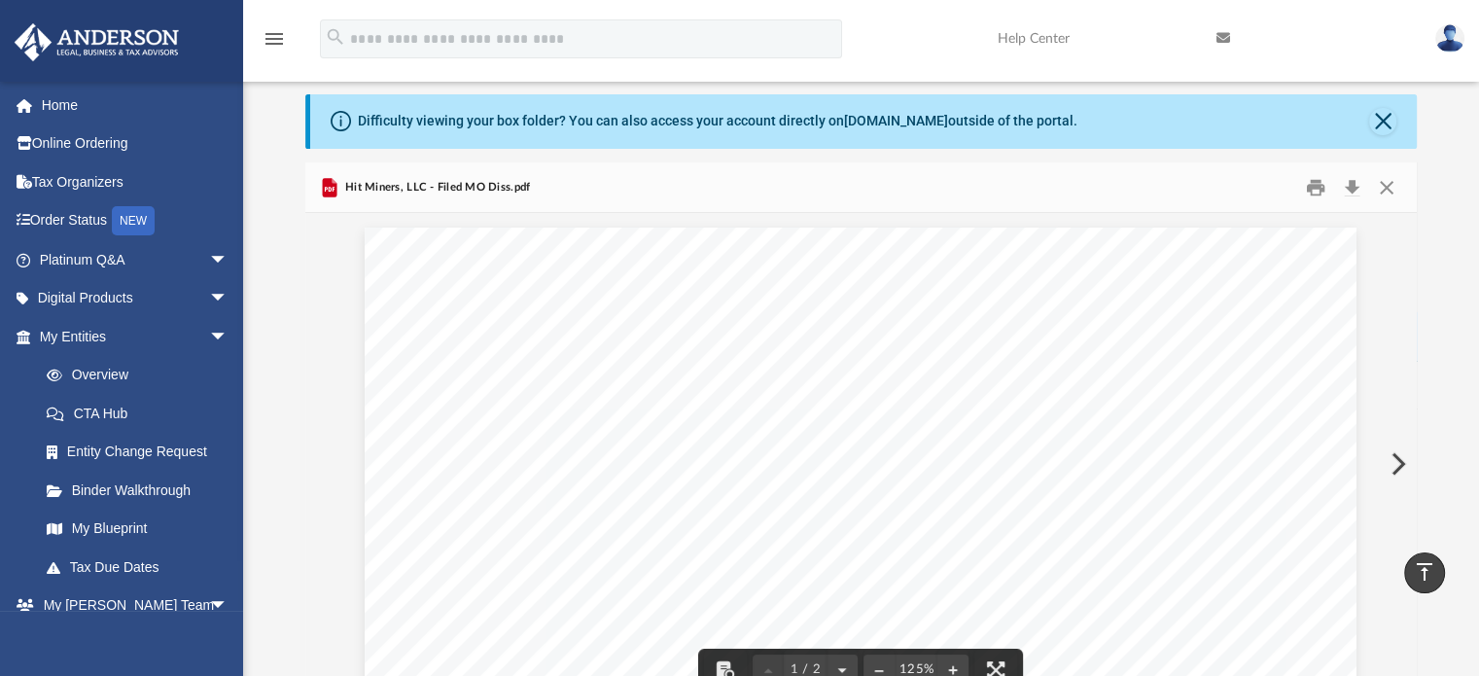
scroll to position [0, 0]
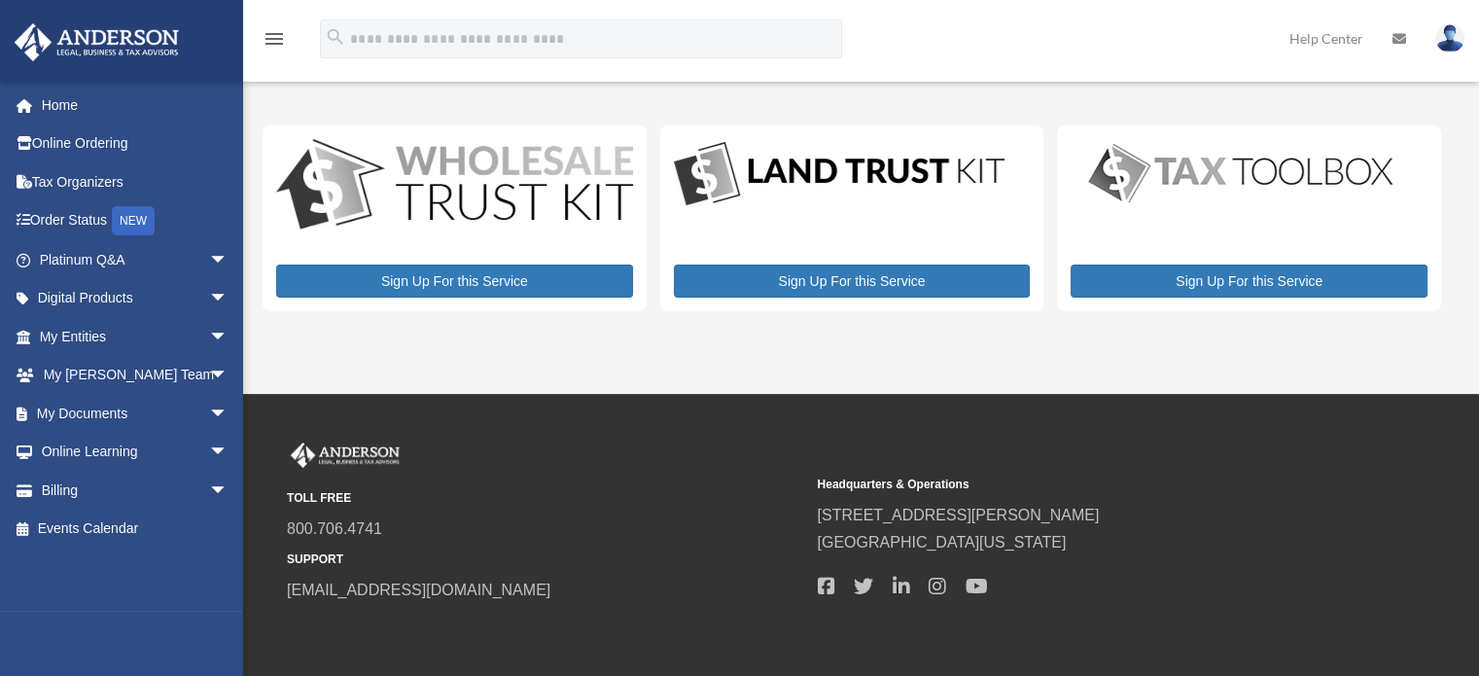
drag, startPoint x: 0, startPoint y: 0, endPoint x: 685, endPoint y: 343, distance: 765.7
click at [685, 343] on div "My Services [EMAIL_ADDRESS][DOMAIN_NAME] Sign Out [EMAIL_ADDRESS][DOMAIN_NAME] …" at bounding box center [739, 197] width 1479 height 394
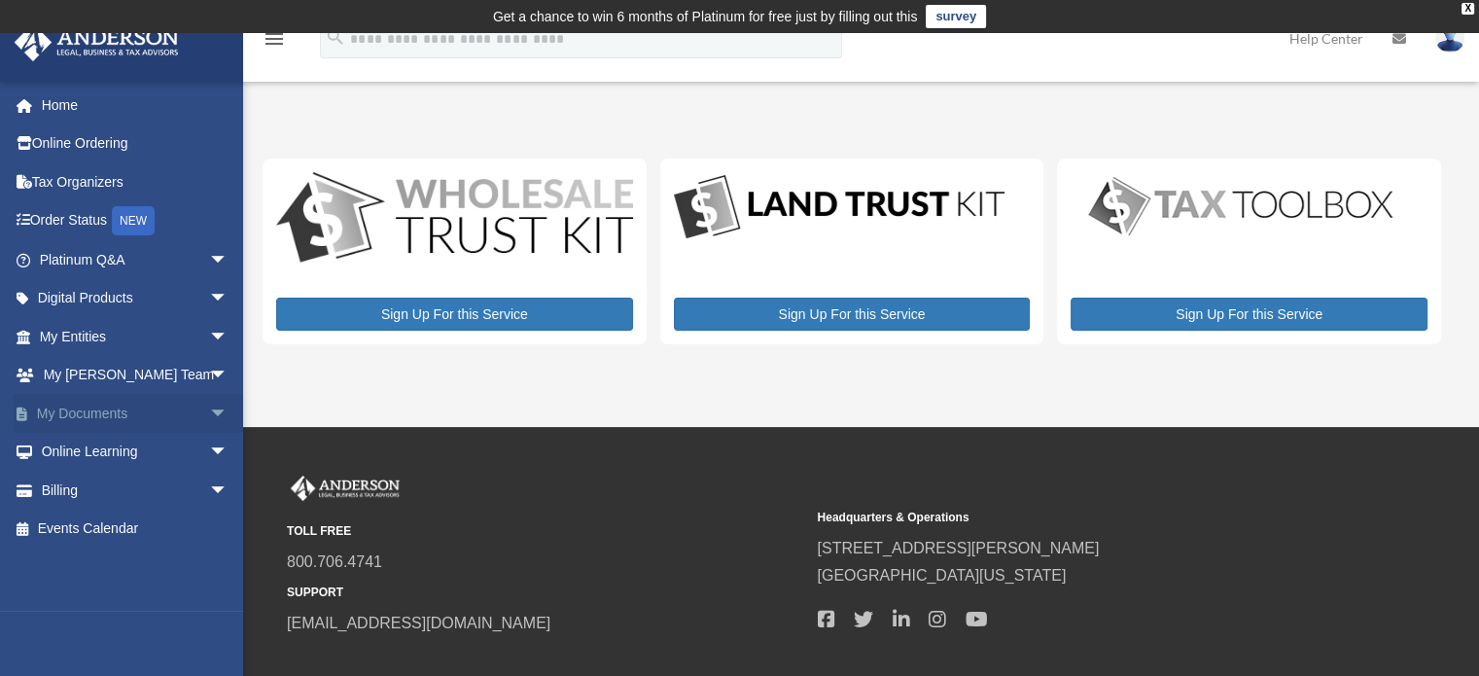
click at [209, 417] on span "arrow_drop_down" at bounding box center [228, 414] width 39 height 40
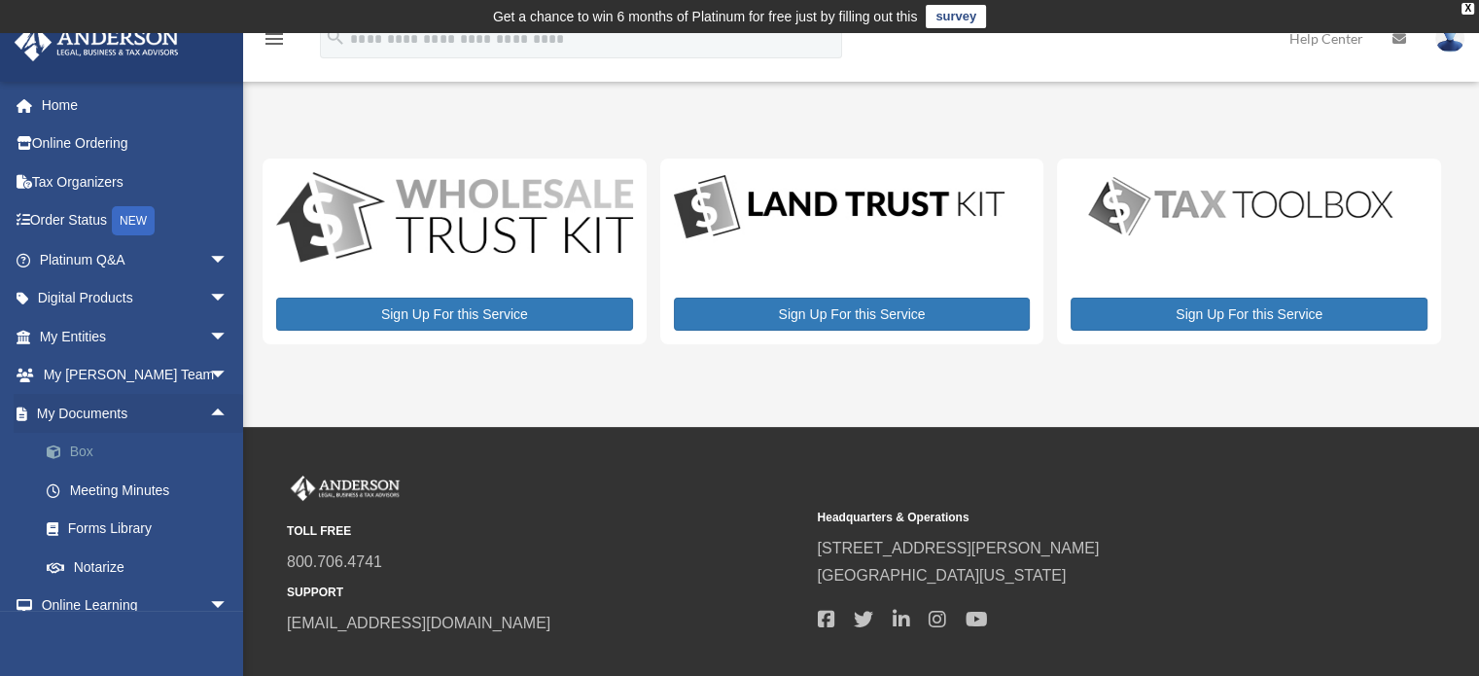
click at [148, 443] on link "Box" at bounding box center [142, 452] width 230 height 39
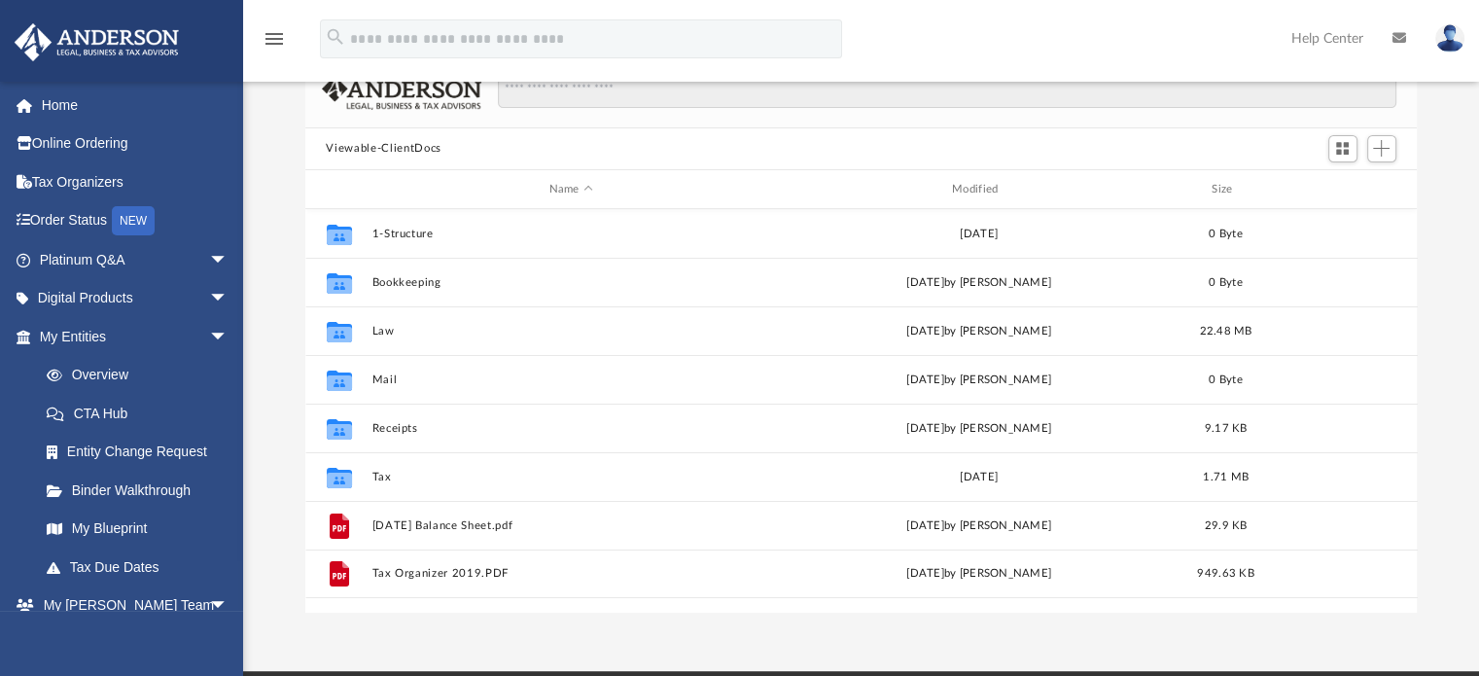
scroll to position [174, 0]
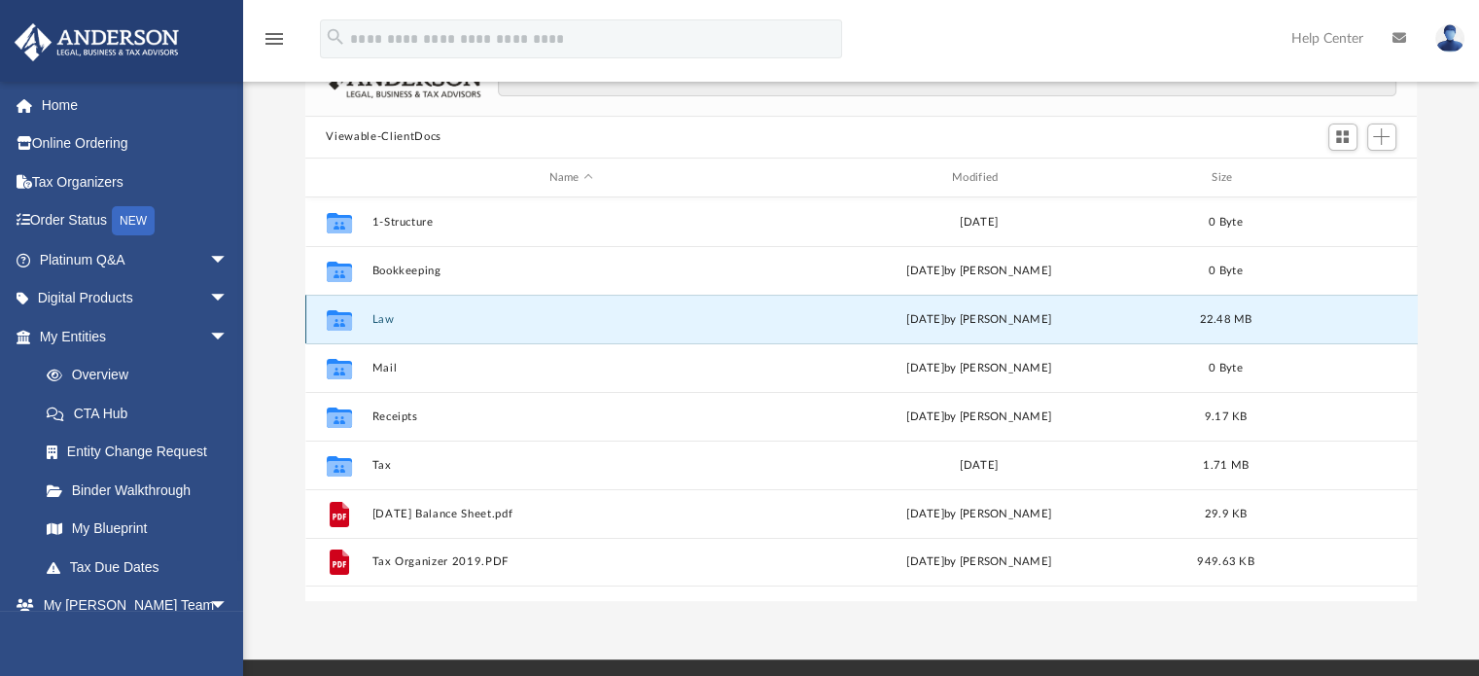
click at [382, 324] on button "Law" at bounding box center [570, 319] width 399 height 13
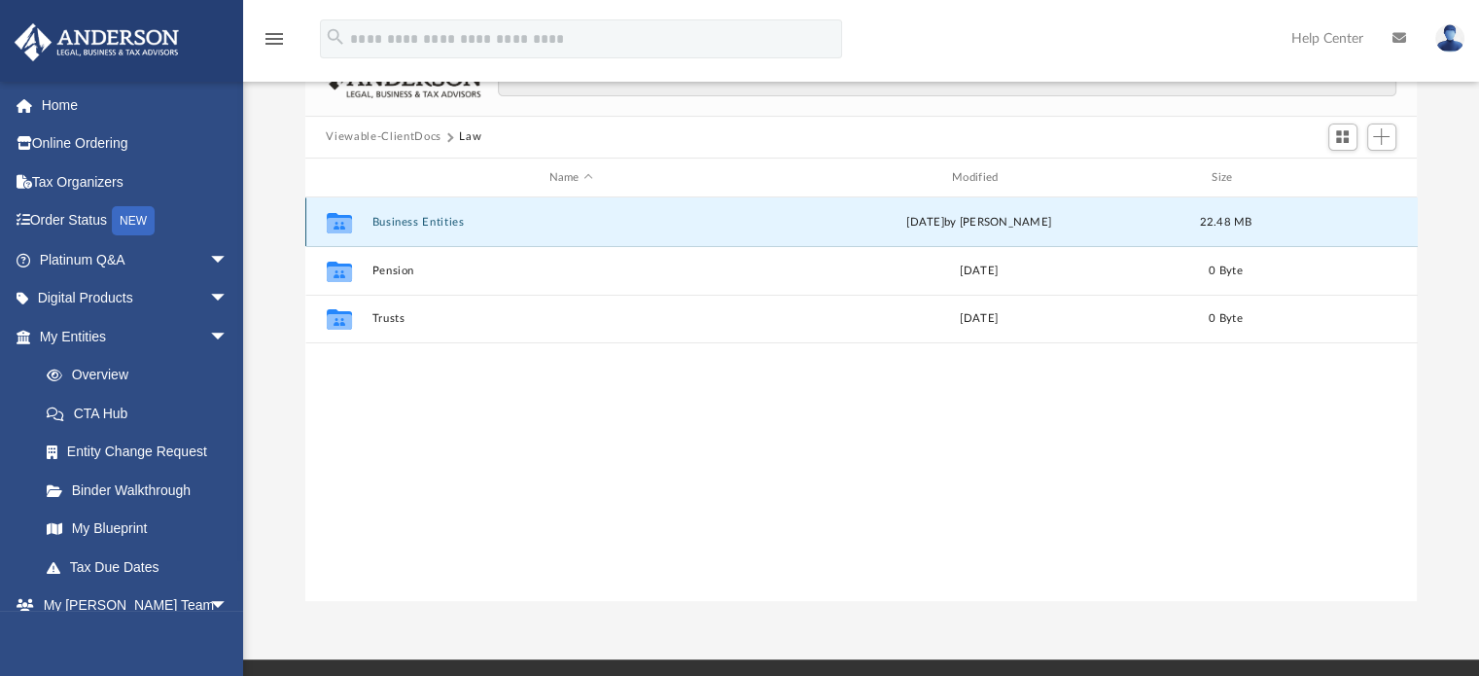
click at [430, 217] on button "Business Entities" at bounding box center [570, 222] width 399 height 13
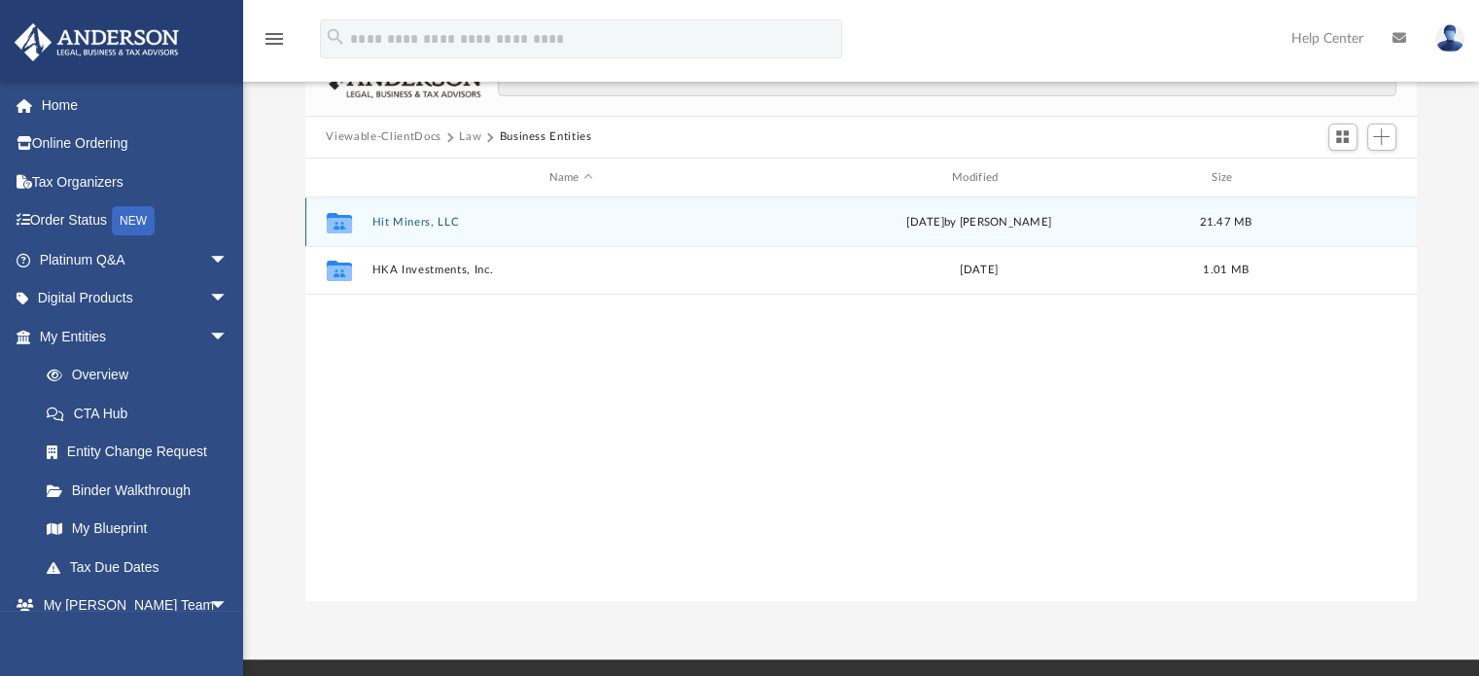
click at [436, 214] on div "Collaborated Folder Hit Miners, LLC [DATE] by [PERSON_NAME] 21.47 MB" at bounding box center [861, 221] width 1112 height 49
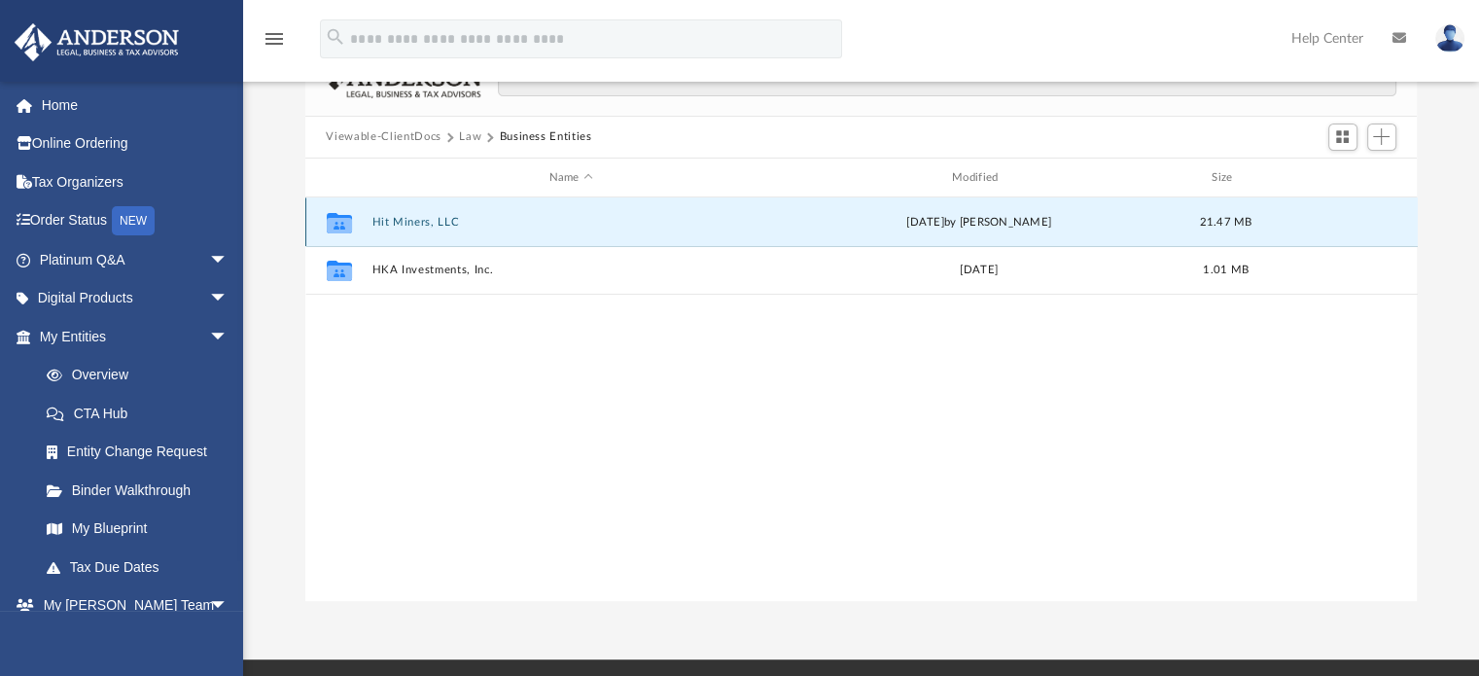
click at [434, 221] on button "Hit Miners, LLC" at bounding box center [570, 222] width 399 height 13
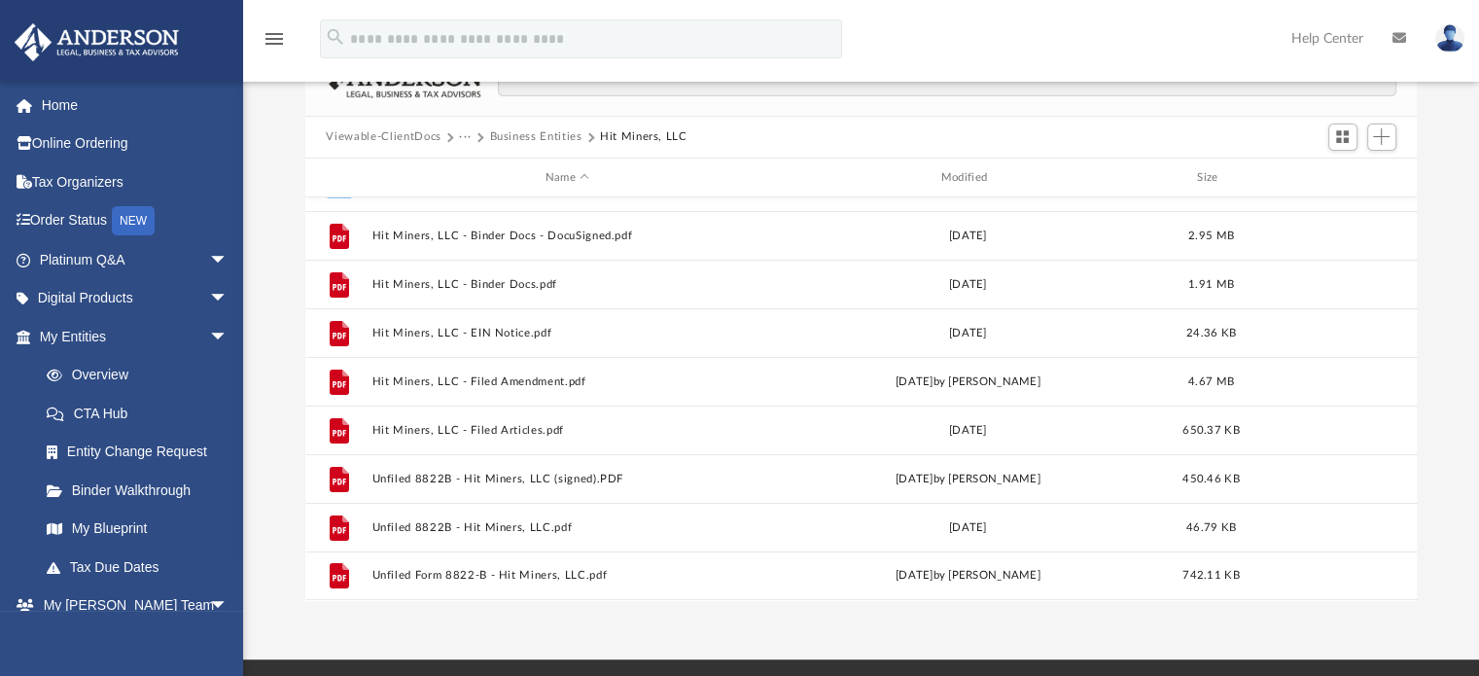
scroll to position [0, 0]
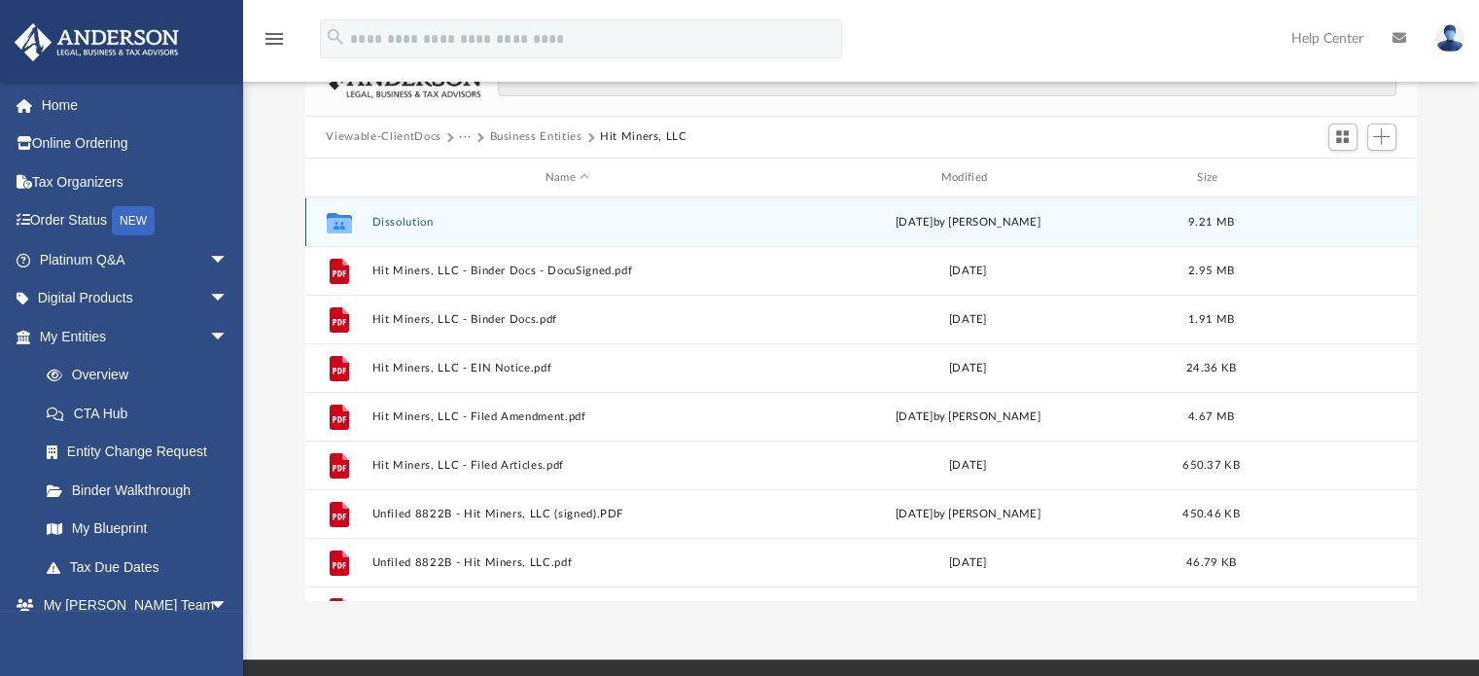
click at [414, 211] on div "Collaborated Folder Dissolution [DATE] by [PERSON_NAME] 9.21 MB" at bounding box center [861, 221] width 1112 height 49
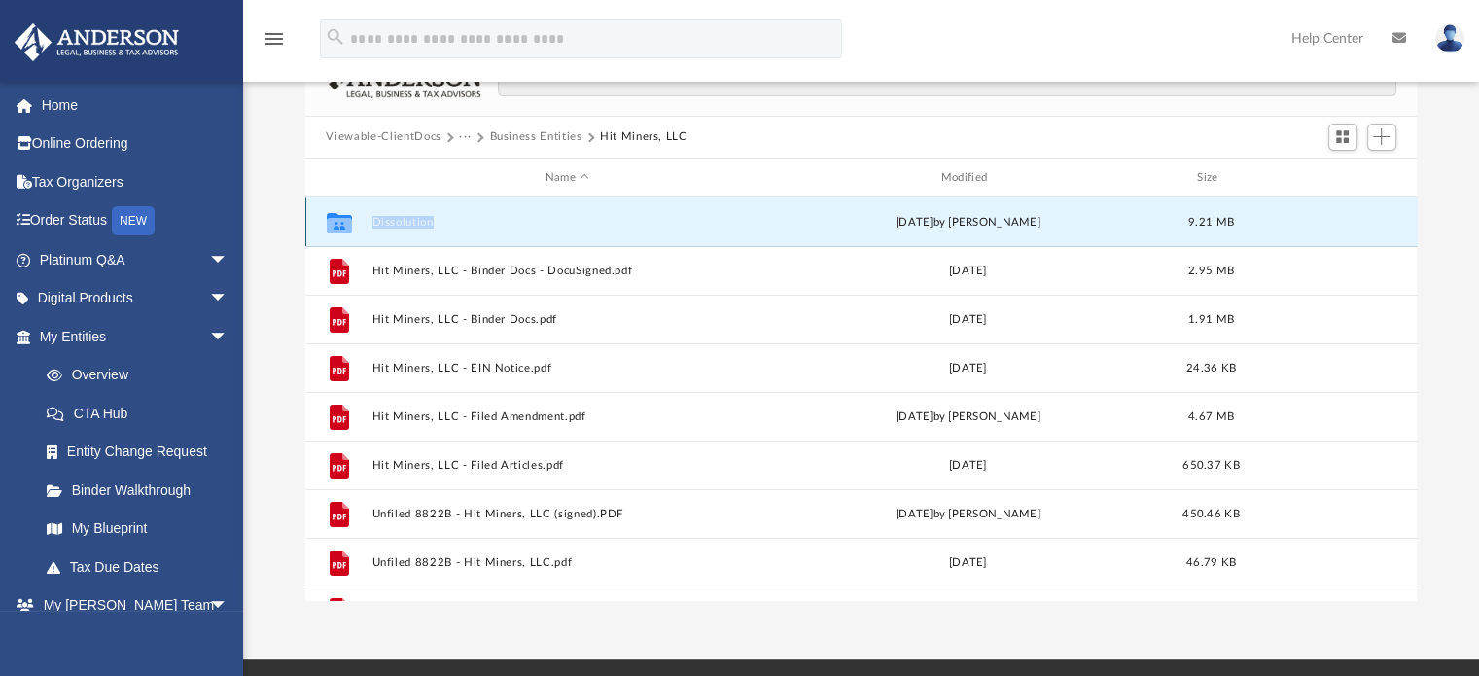
click at [414, 211] on div "Collaborated Folder Dissolution [DATE] by [PERSON_NAME] 9.21 MB" at bounding box center [861, 221] width 1112 height 49
click at [408, 218] on button "Dissolution" at bounding box center [567, 222] width 392 height 13
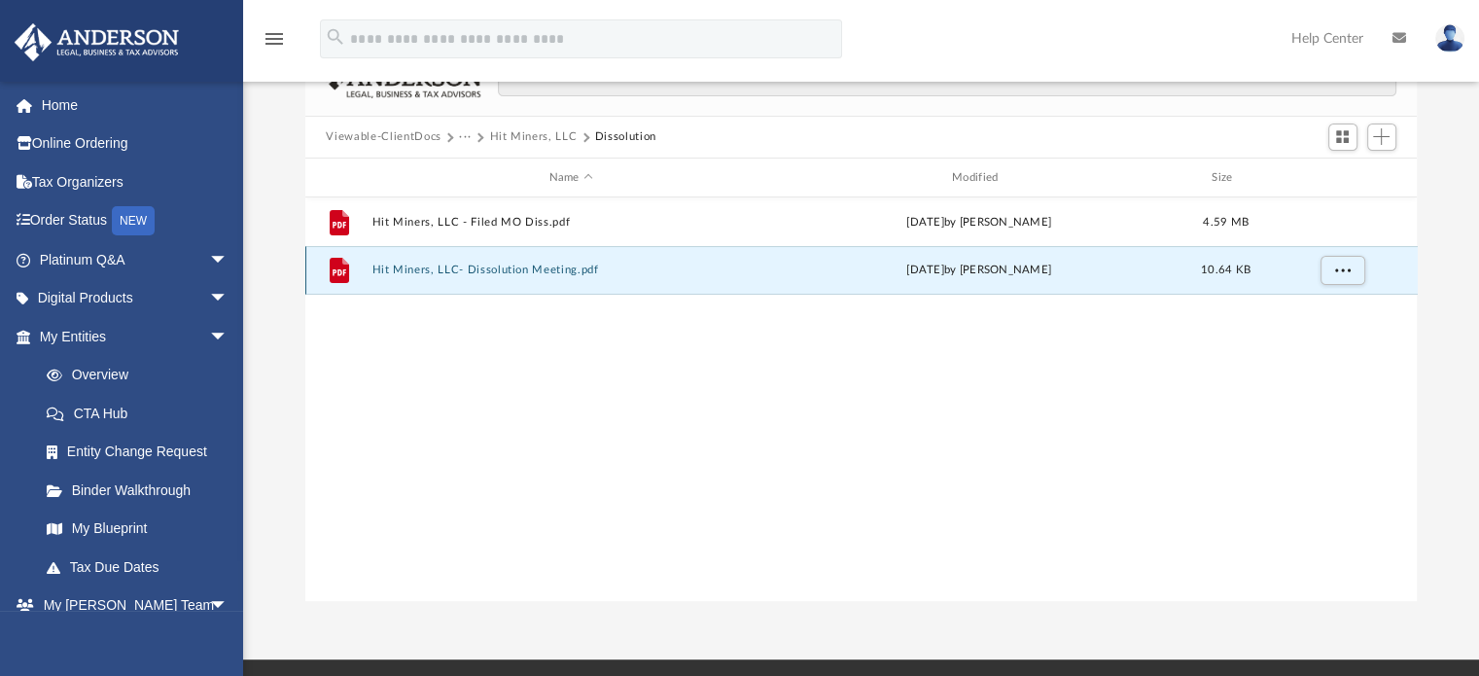
click at [493, 271] on button "Hit Miners, LLC- Dissolution Meeting.pdf" at bounding box center [570, 270] width 399 height 13
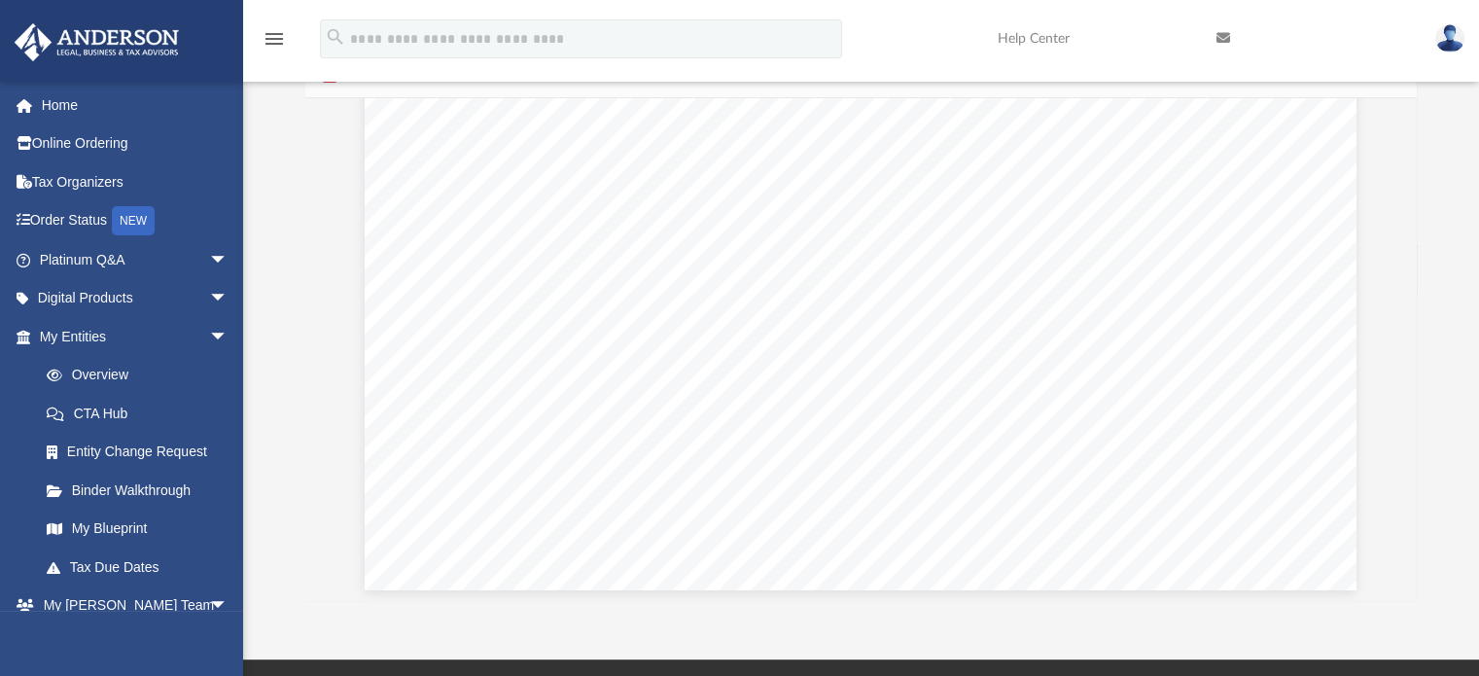
scroll to position [186, 0]
